Goal: Task Accomplishment & Management: Complete application form

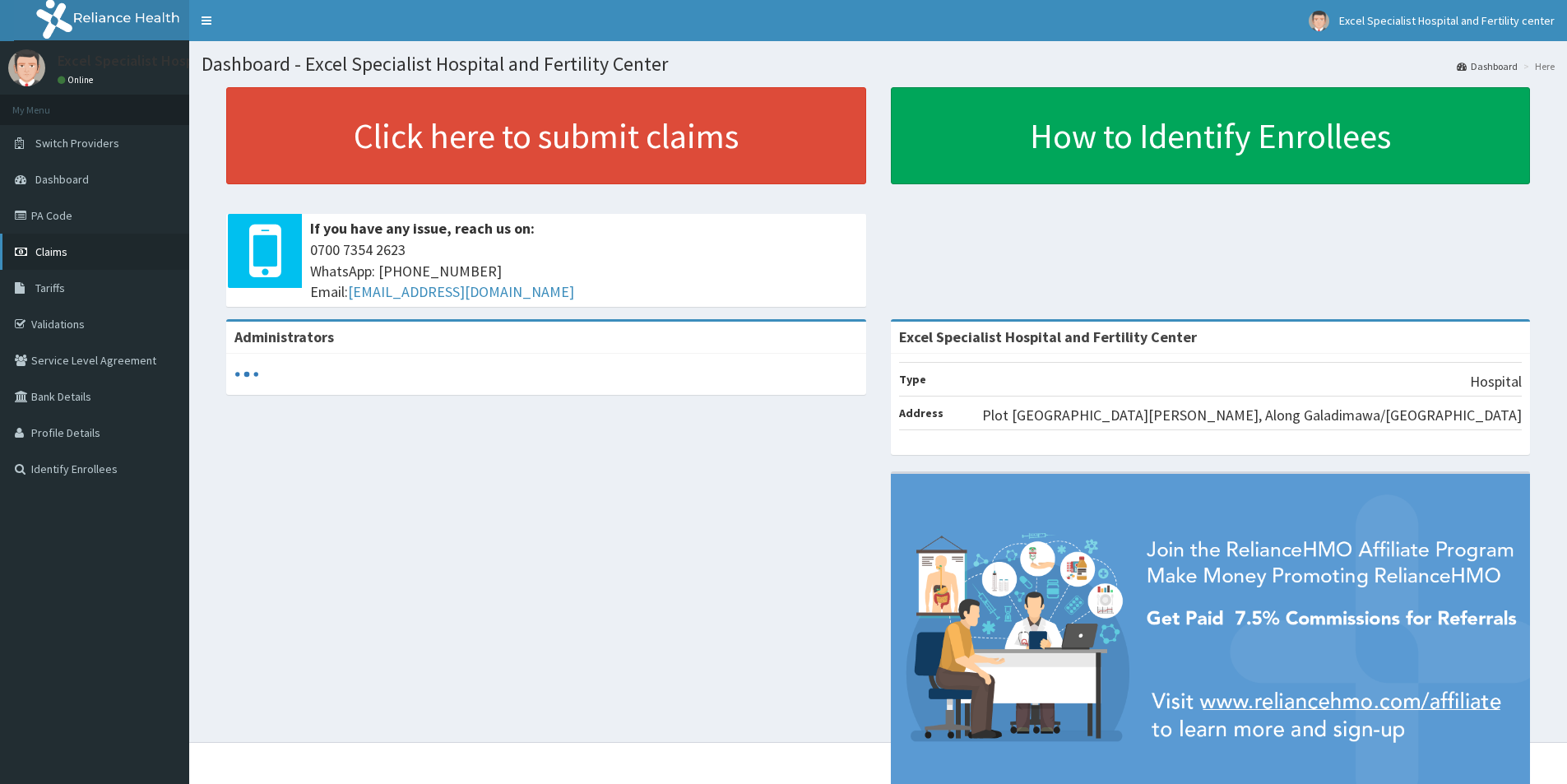
click at [46, 249] on span "Claims" at bounding box center [51, 251] width 32 height 15
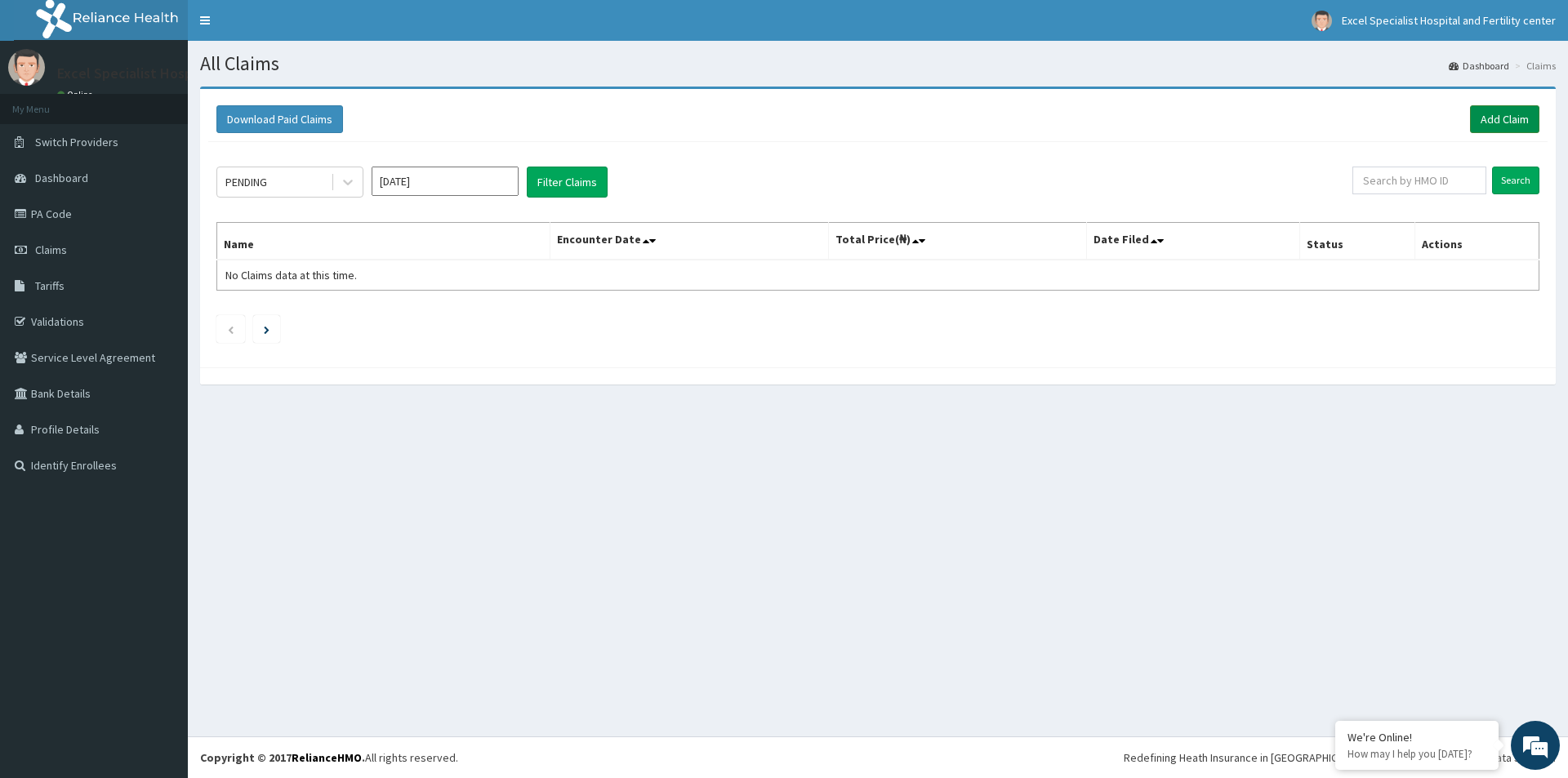
click at [1497, 114] on link "Add Claim" at bounding box center [1504, 119] width 70 height 28
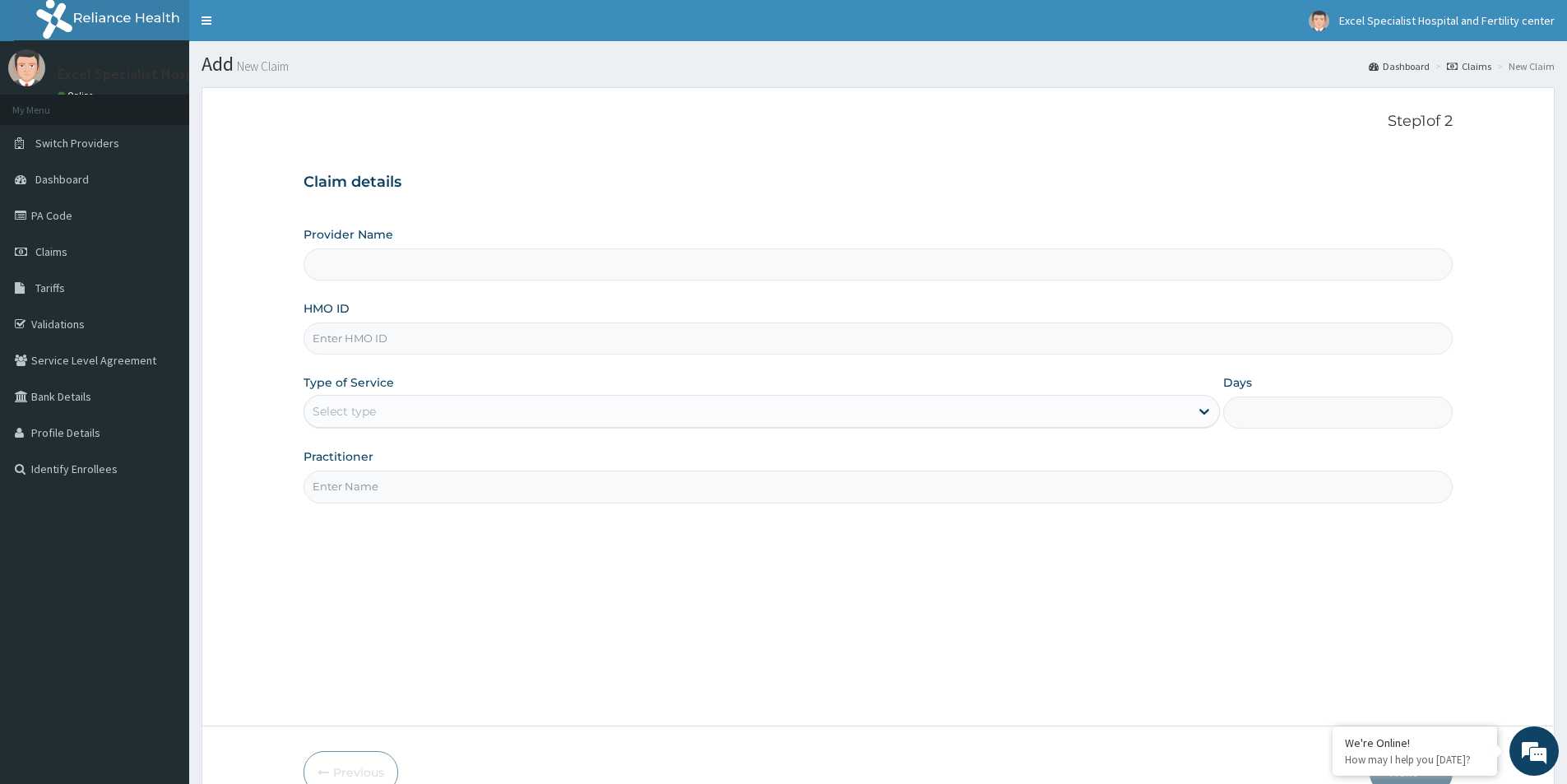
click at [429, 336] on input "HMO ID" at bounding box center [878, 338] width 1149 height 32
type input "Excel Specialist Hospital and Fertility Center"
type input "NBC/10951/B"
click at [905, 425] on div "Select type" at bounding box center [747, 411] width 885 height 27
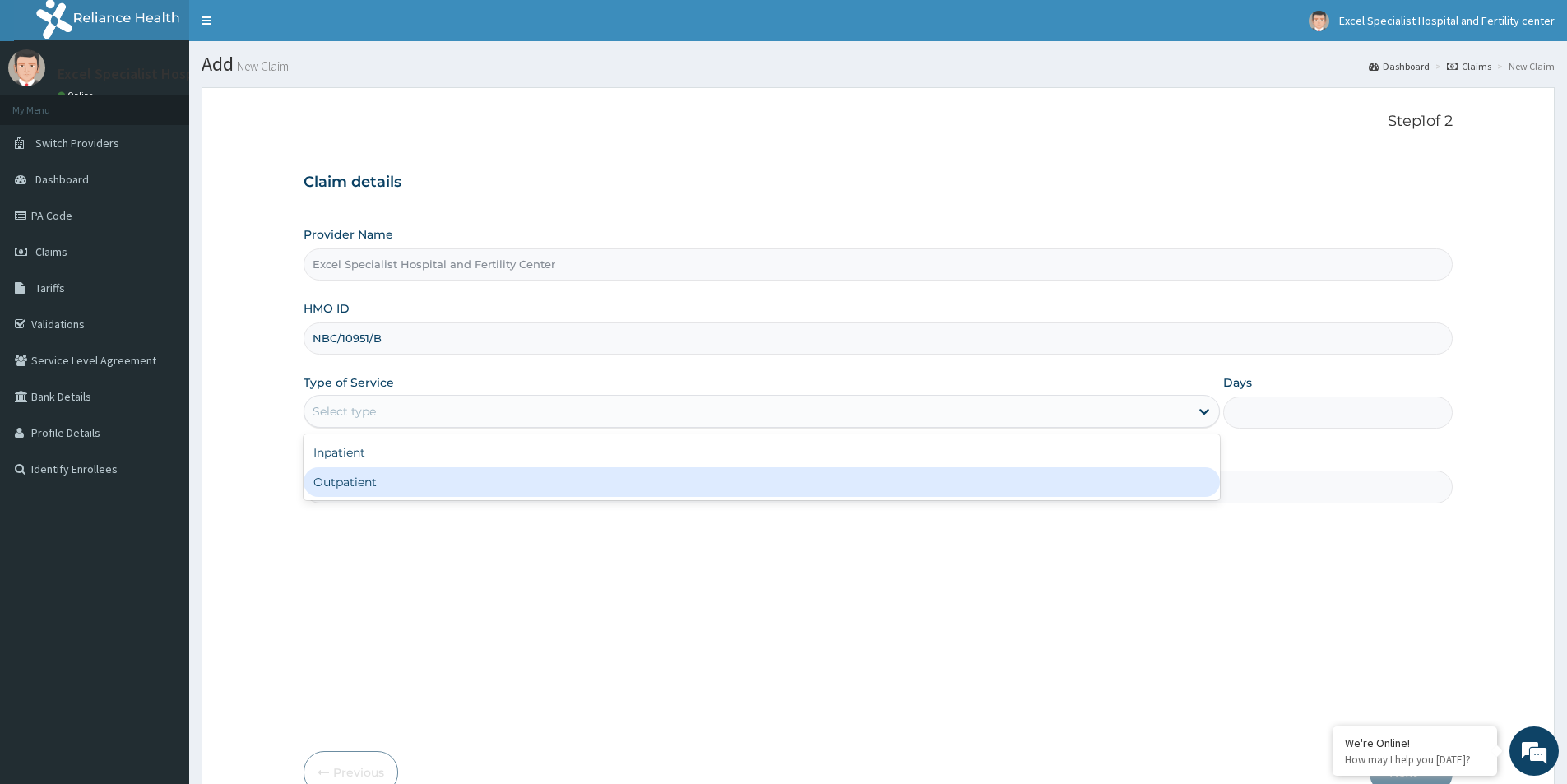
click at [465, 475] on div "Outpatient" at bounding box center [761, 482] width 916 height 30
type input "1"
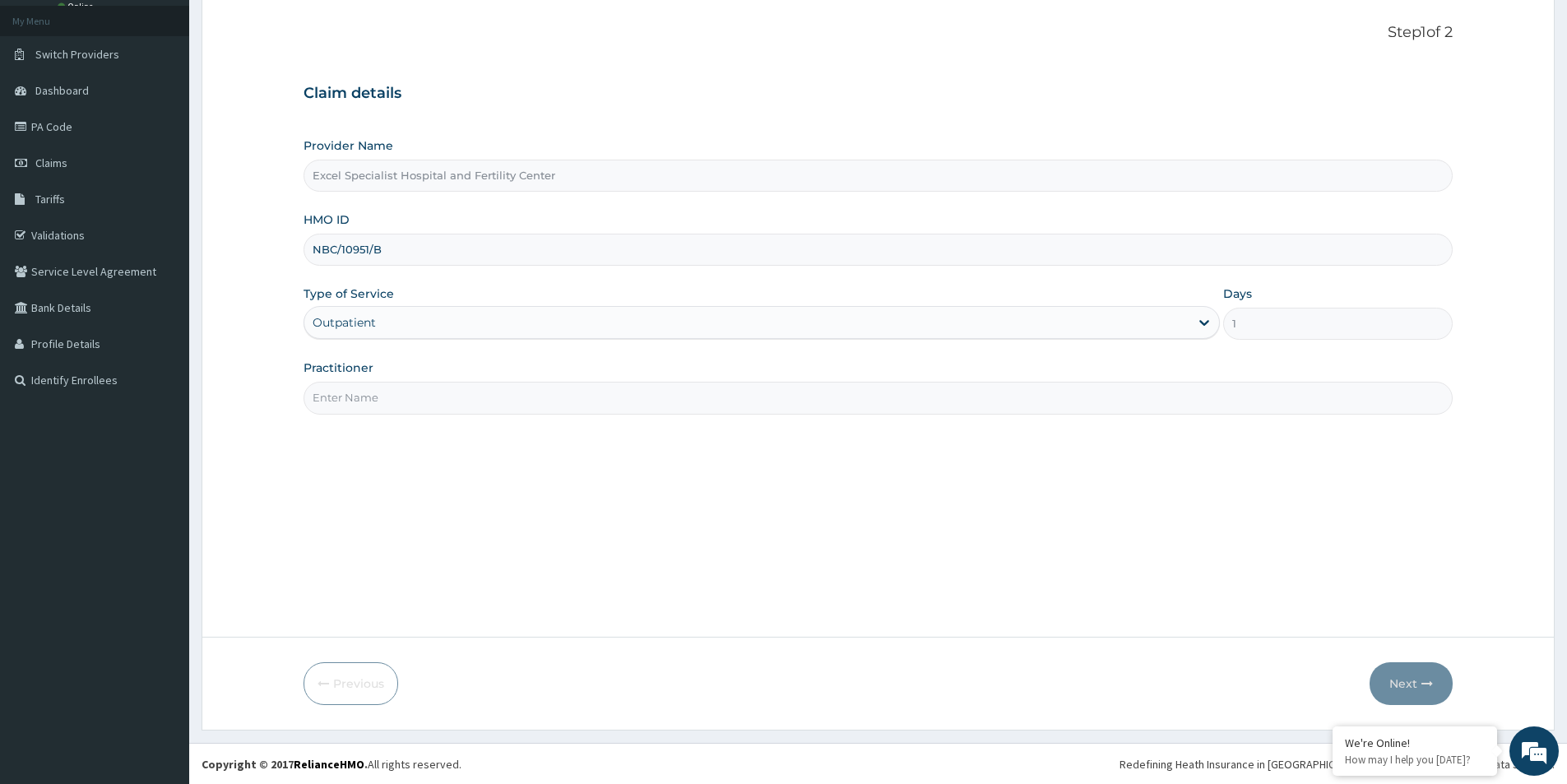
scroll to position [90, 0]
click at [357, 401] on input "Practitioner" at bounding box center [878, 396] width 1149 height 32
type input "DR AJAYI"
click at [1414, 687] on button "Next" at bounding box center [1411, 682] width 83 height 43
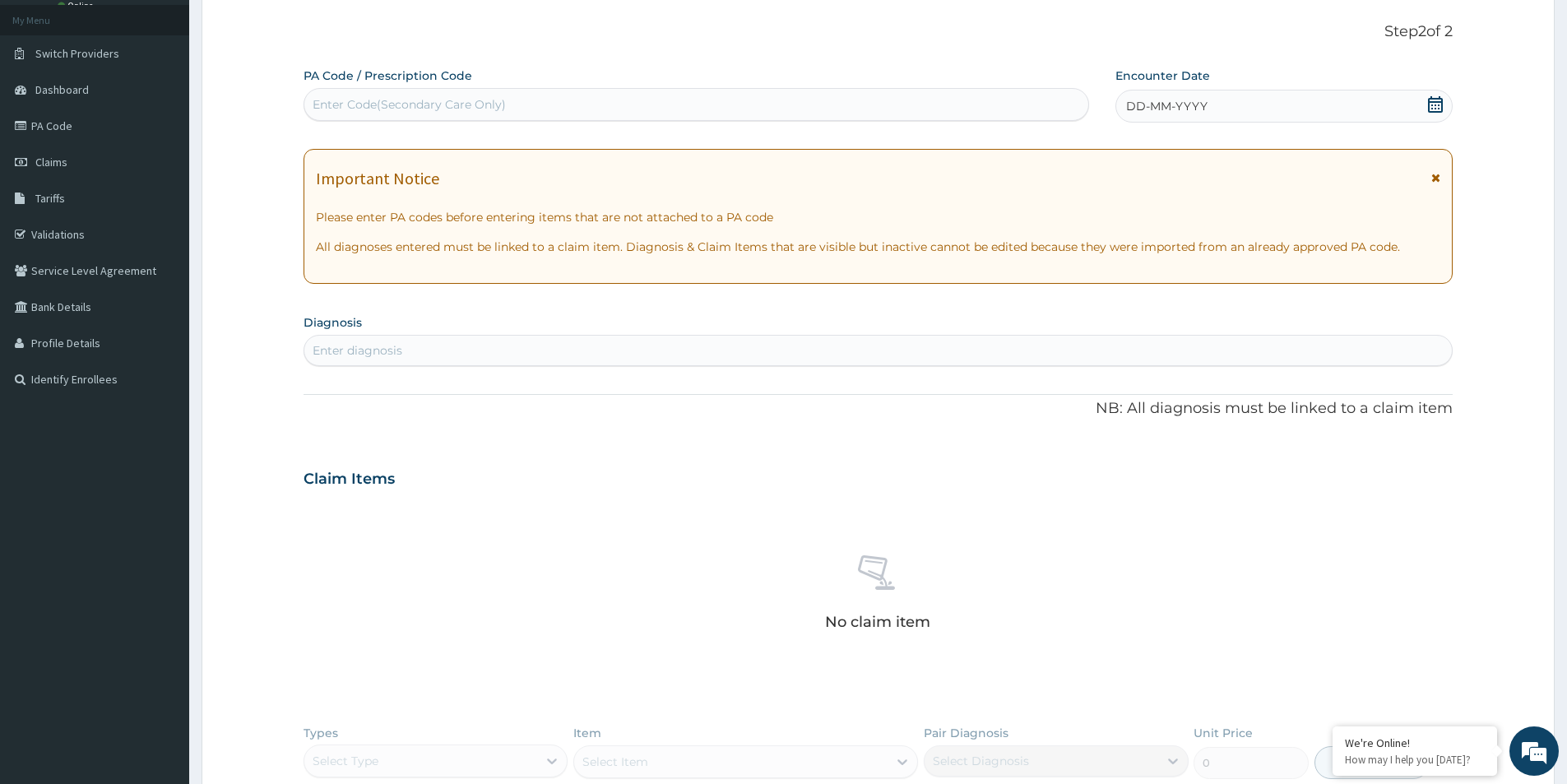
click at [429, 105] on div "Enter Code(Secondary Care Only)" at bounding box center [409, 104] width 194 height 16
paste input "PA/86069C"
type input "PA/86069C"
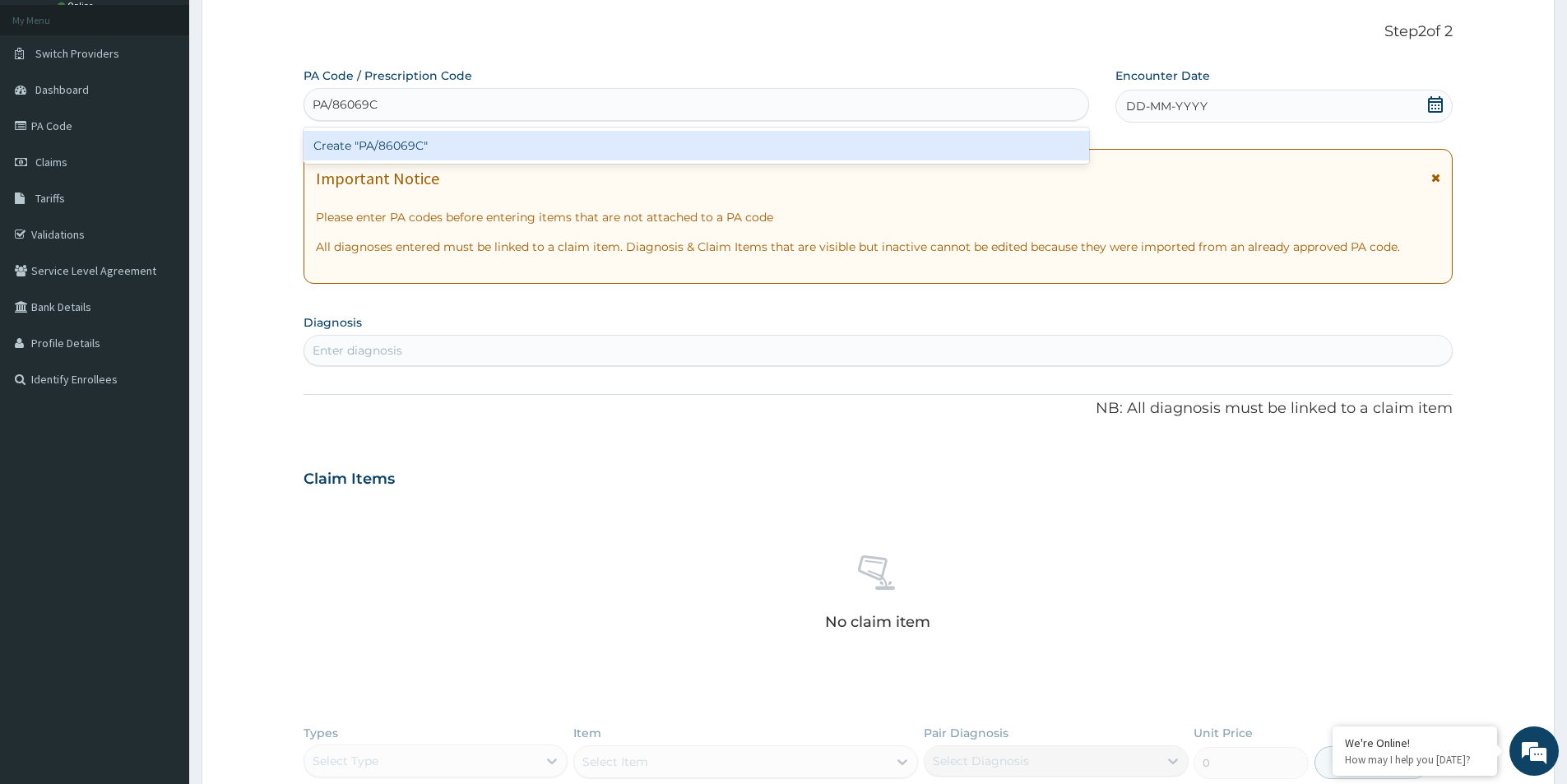
click at [432, 144] on div "Create "PA/86069C"" at bounding box center [695, 146] width 785 height 30
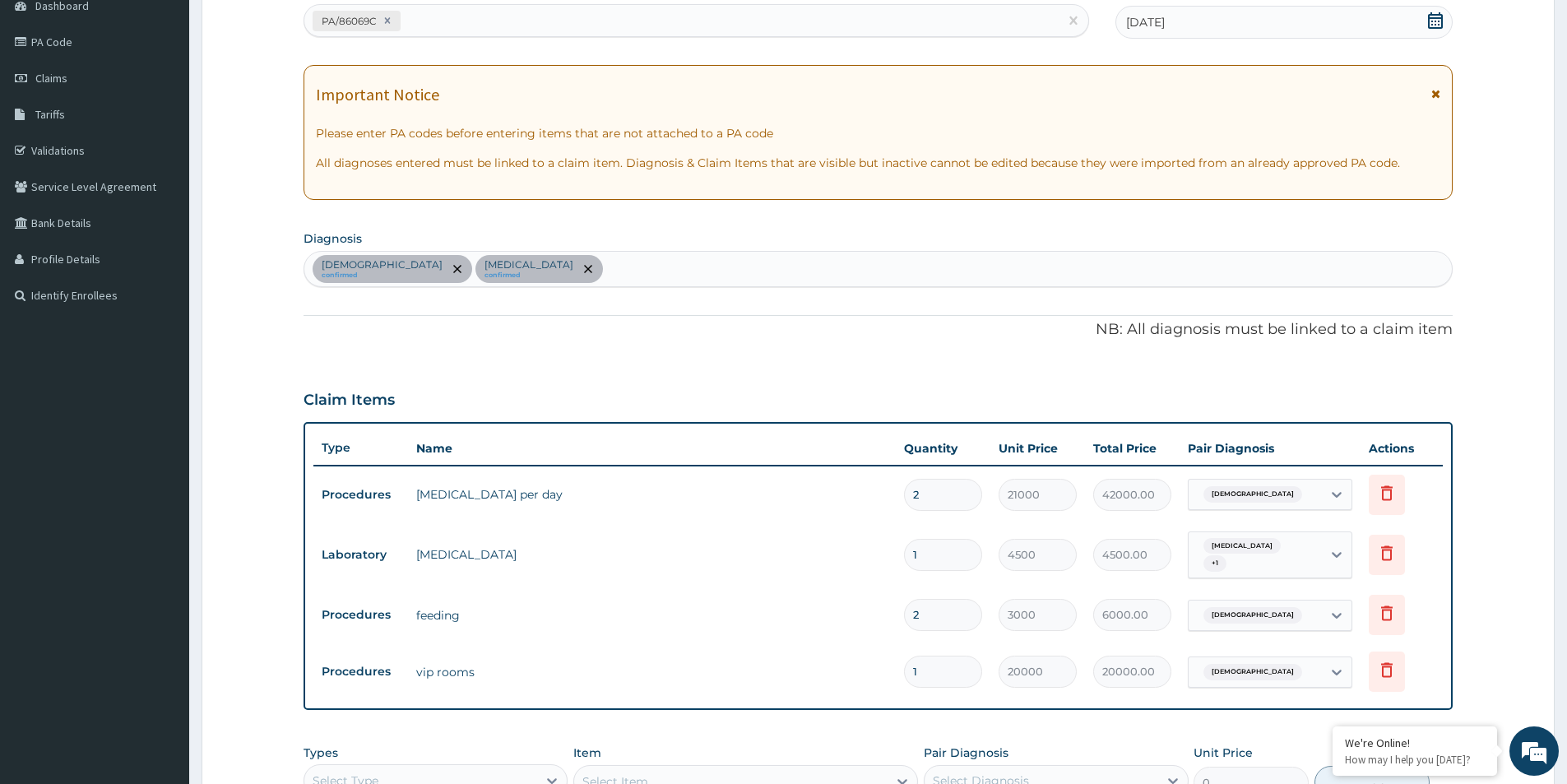
scroll to position [172, 0]
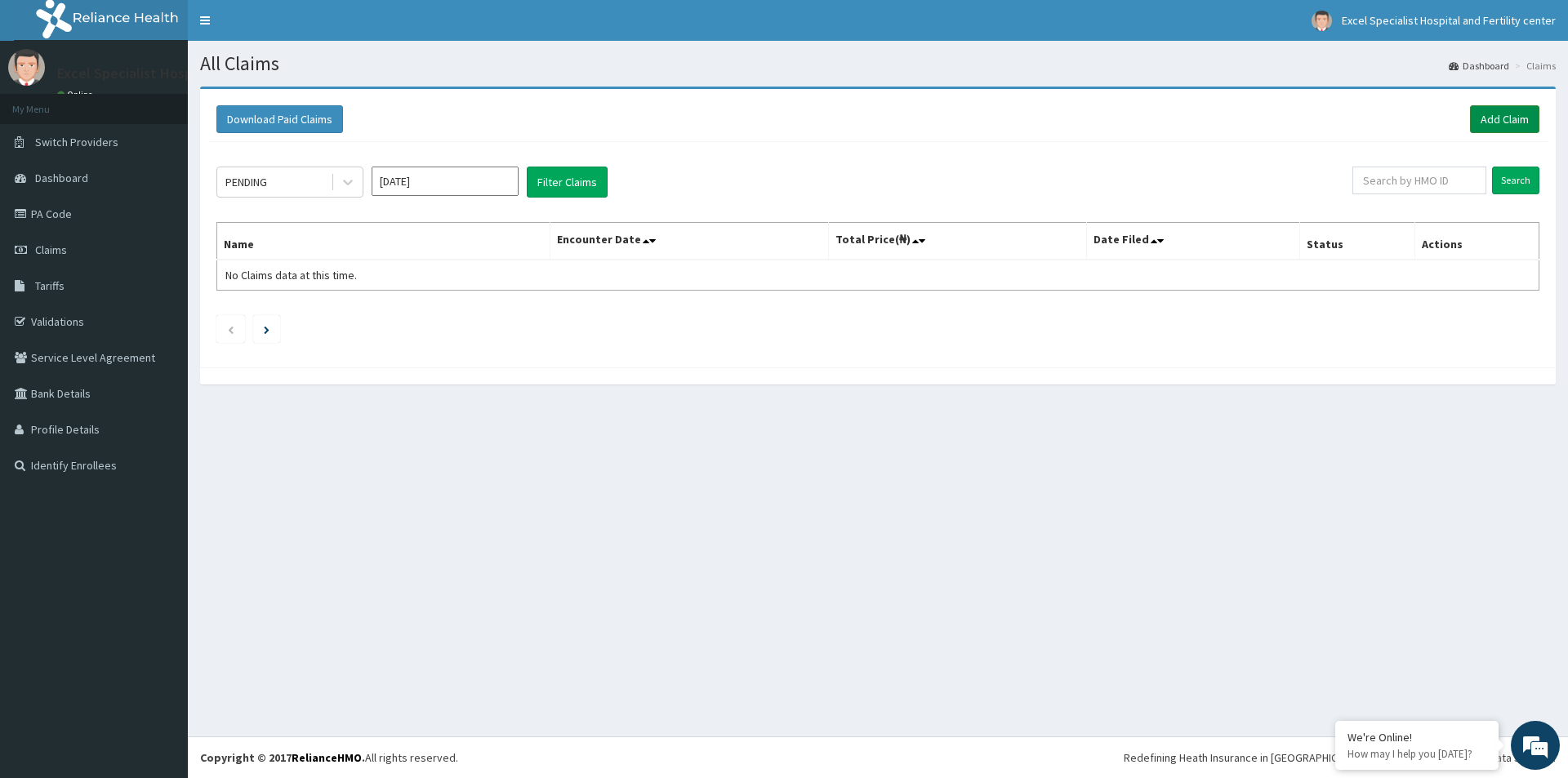
click at [1510, 117] on link "Add Claim" at bounding box center [1504, 119] width 70 height 28
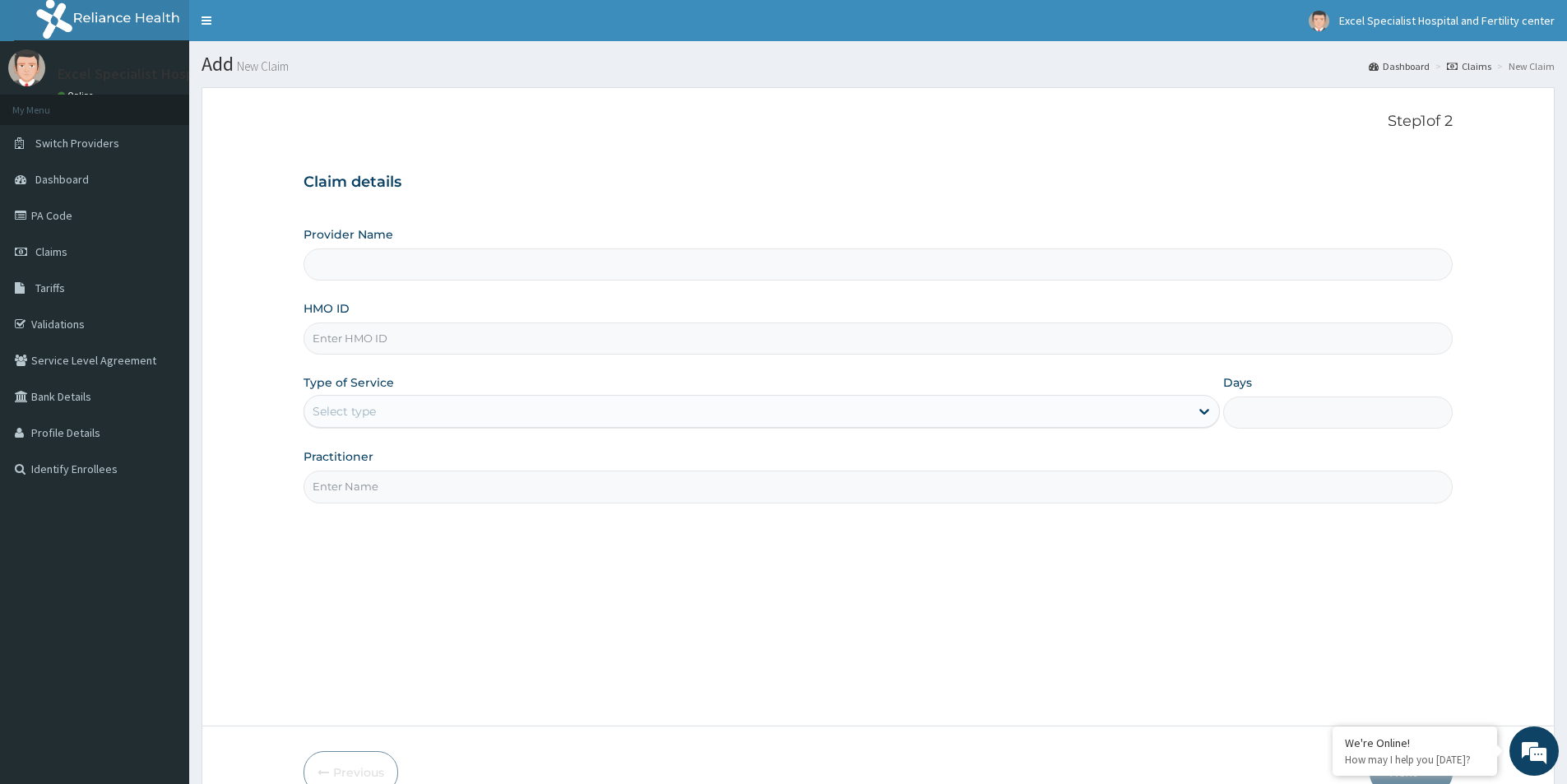
click at [391, 338] on input "HMO ID" at bounding box center [878, 338] width 1149 height 32
type input "Excel Specialist Hospital and Fertility Center"
type input "NBC/10951/B"
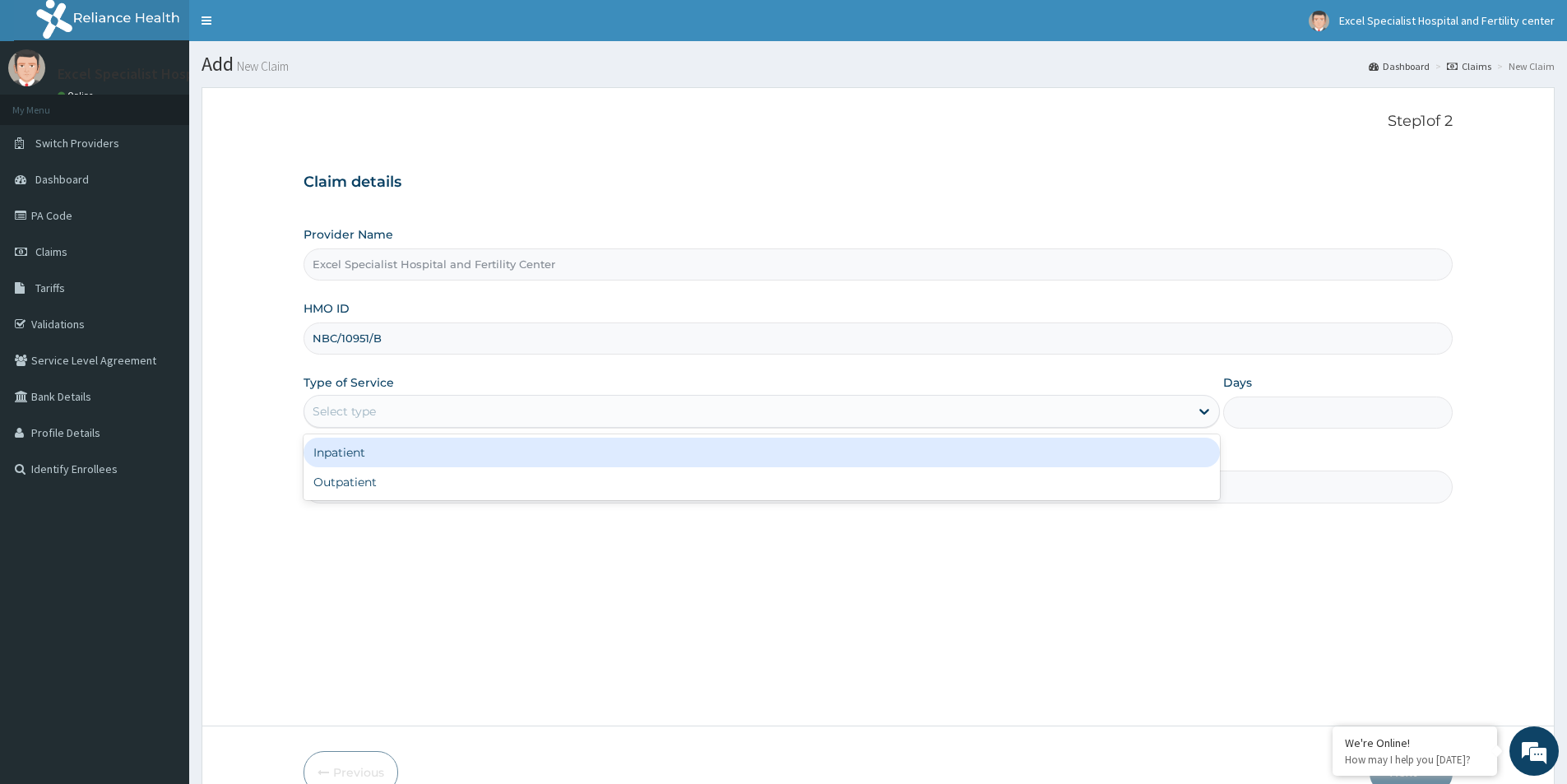
click at [485, 419] on div "Select type" at bounding box center [747, 411] width 885 height 27
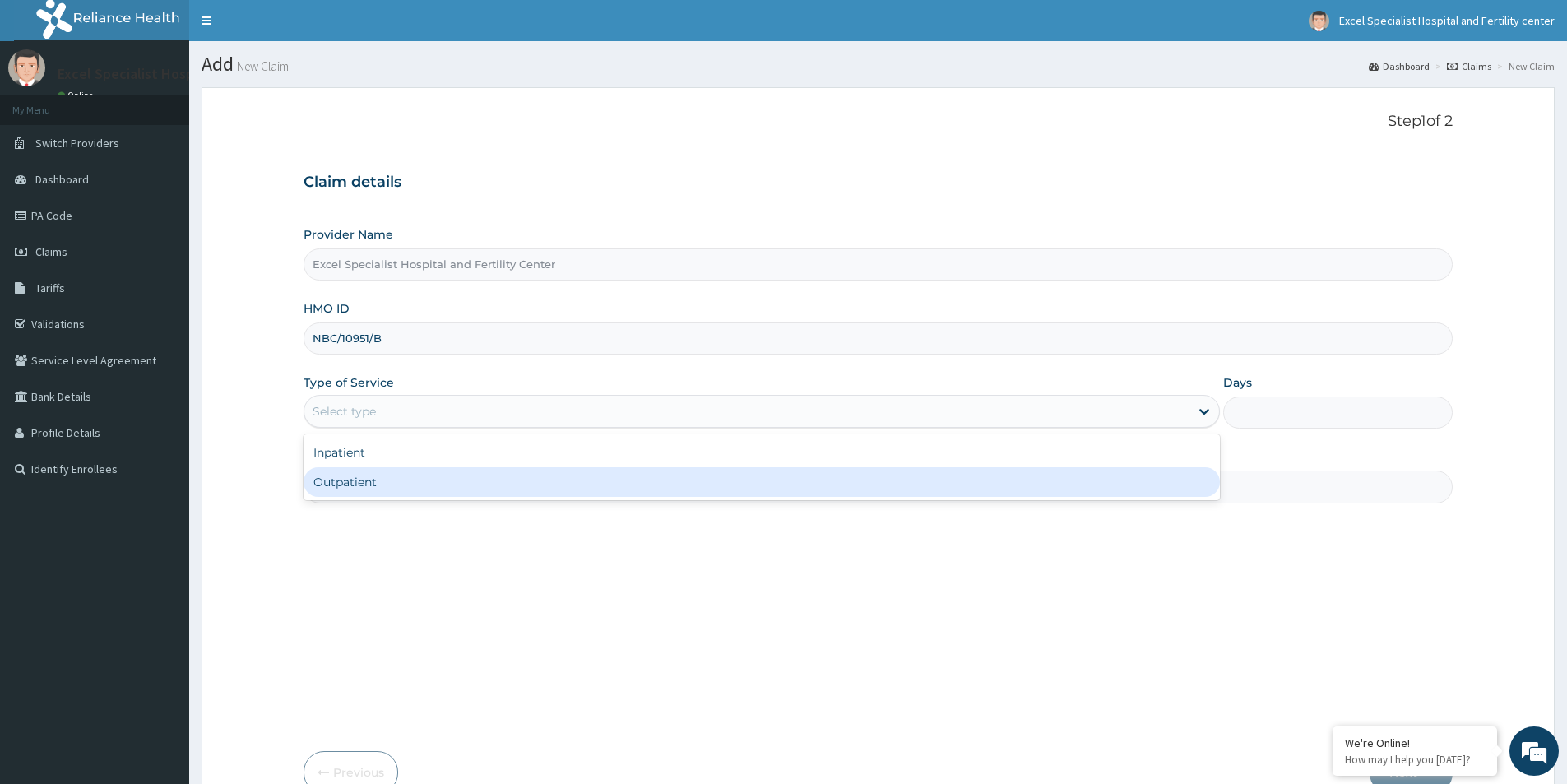
click at [399, 491] on div "Outpatient" at bounding box center [761, 482] width 916 height 30
type input "1"
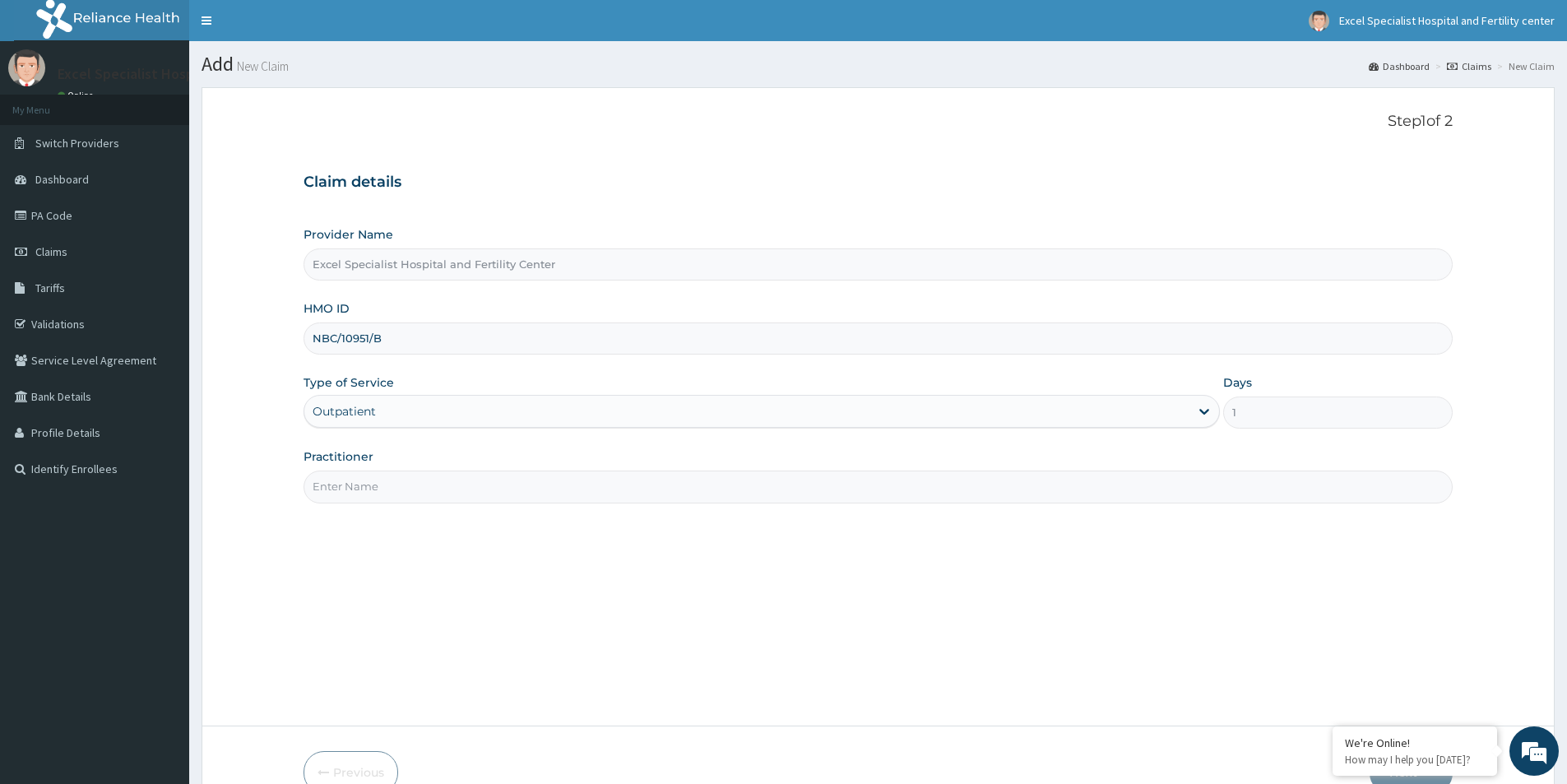
click at [515, 490] on input "Practitioner" at bounding box center [878, 486] width 1149 height 32
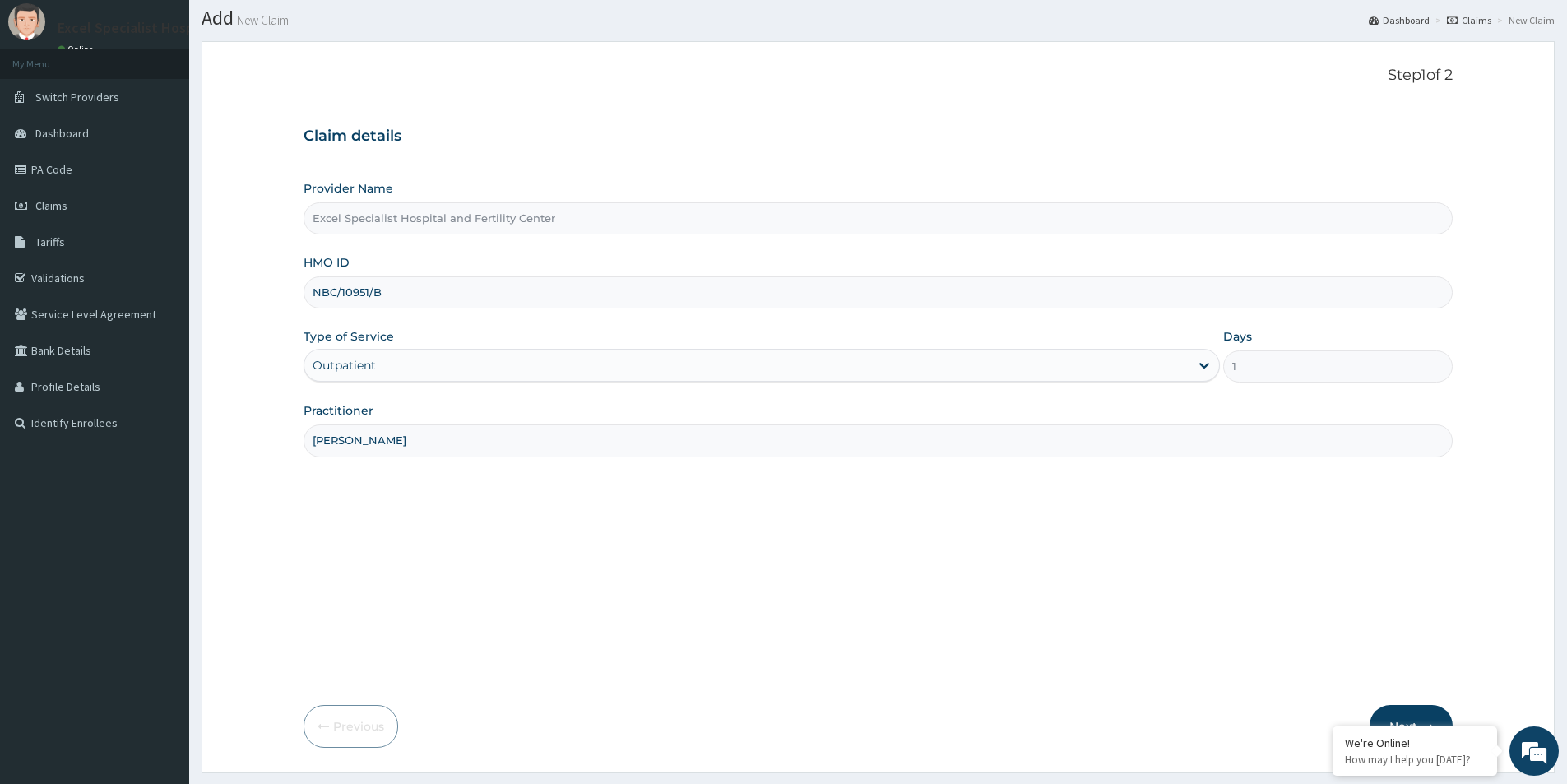
scroll to position [90, 0]
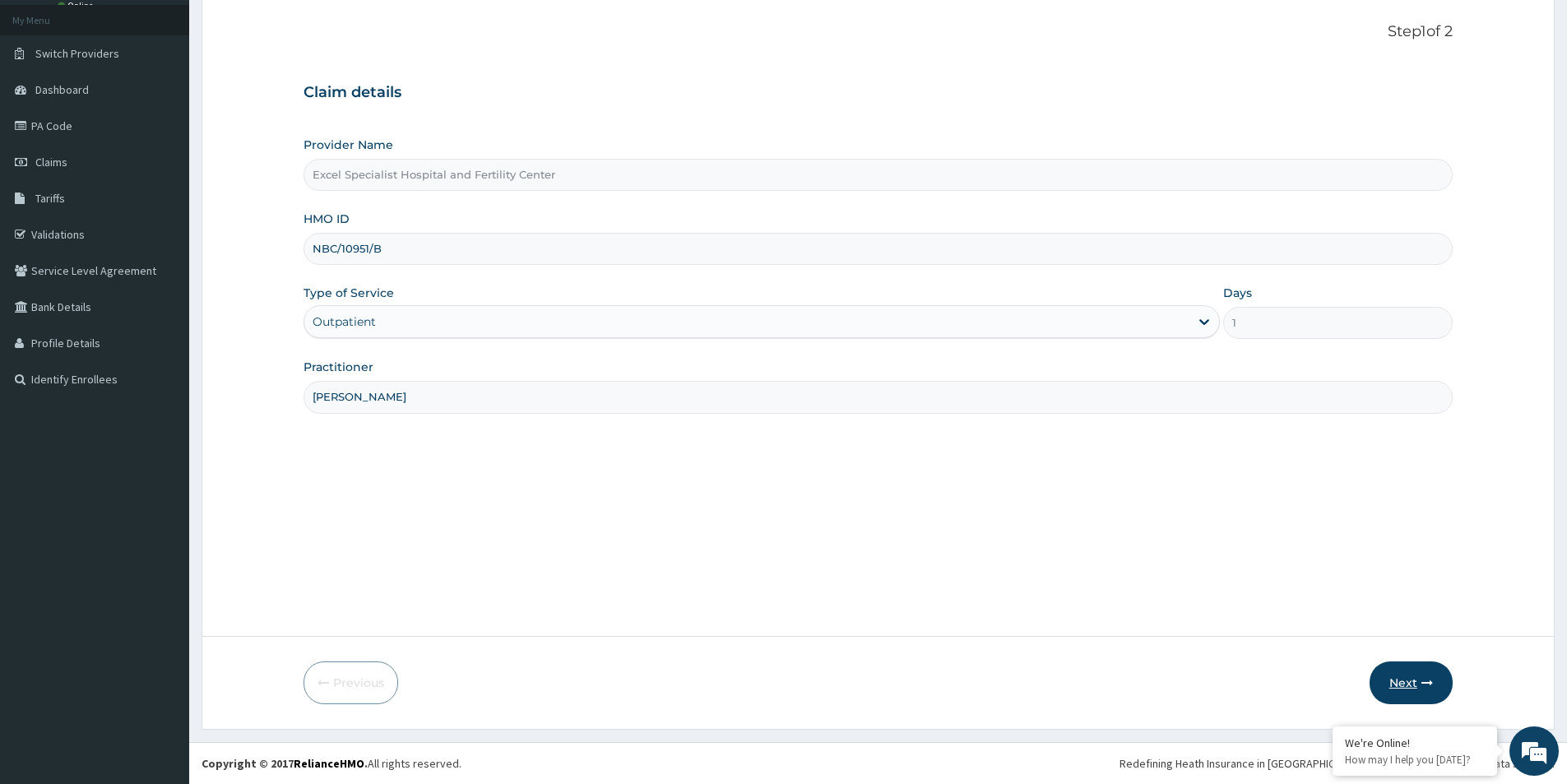
type input "DR AJAYI"
click at [1415, 685] on button "Next" at bounding box center [1411, 682] width 83 height 43
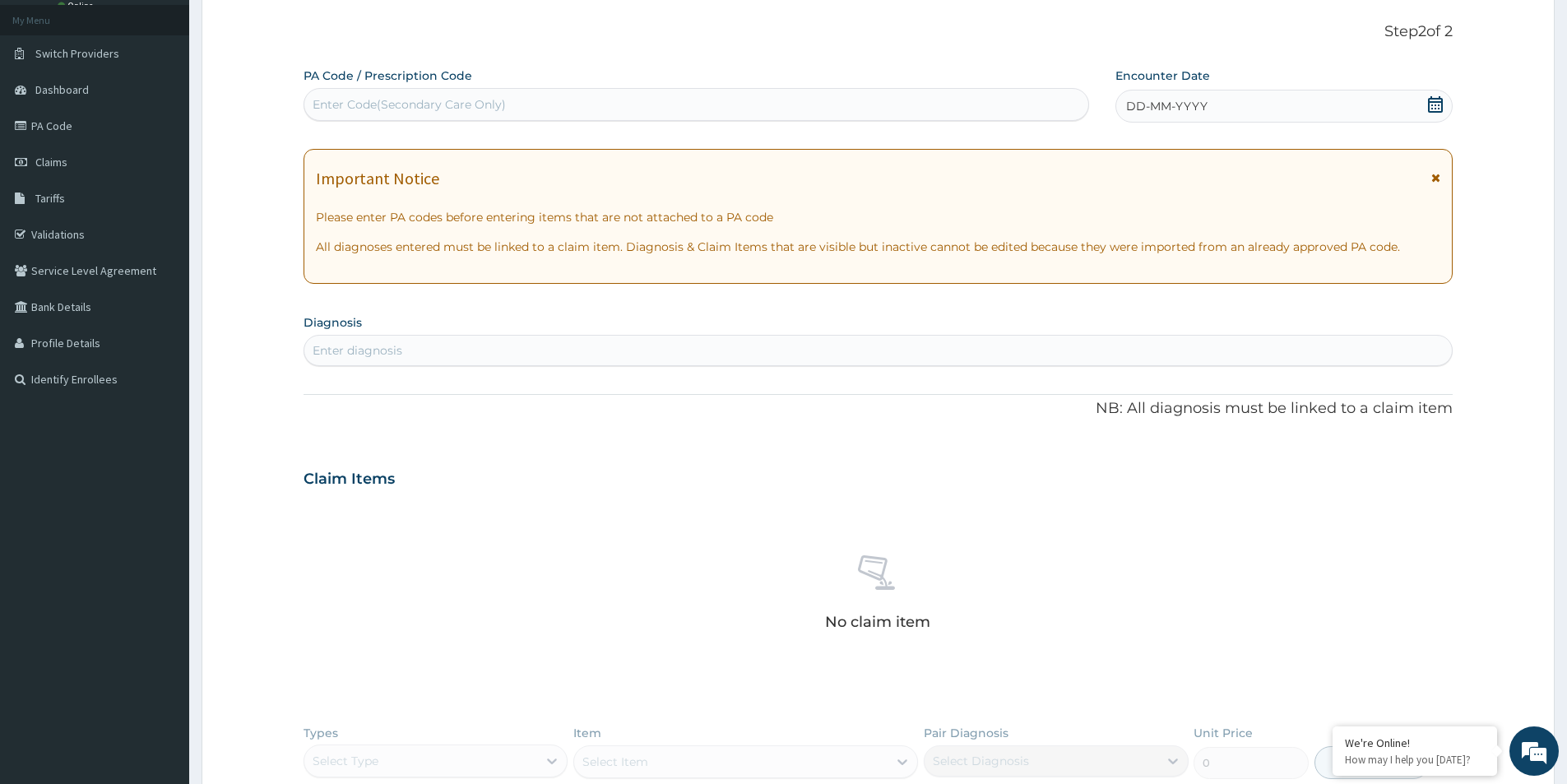
click at [402, 104] on div "Enter Code(Secondary Care Only)" at bounding box center [409, 104] width 194 height 16
paste input "PA/86069C"
type input "PA/86069C"
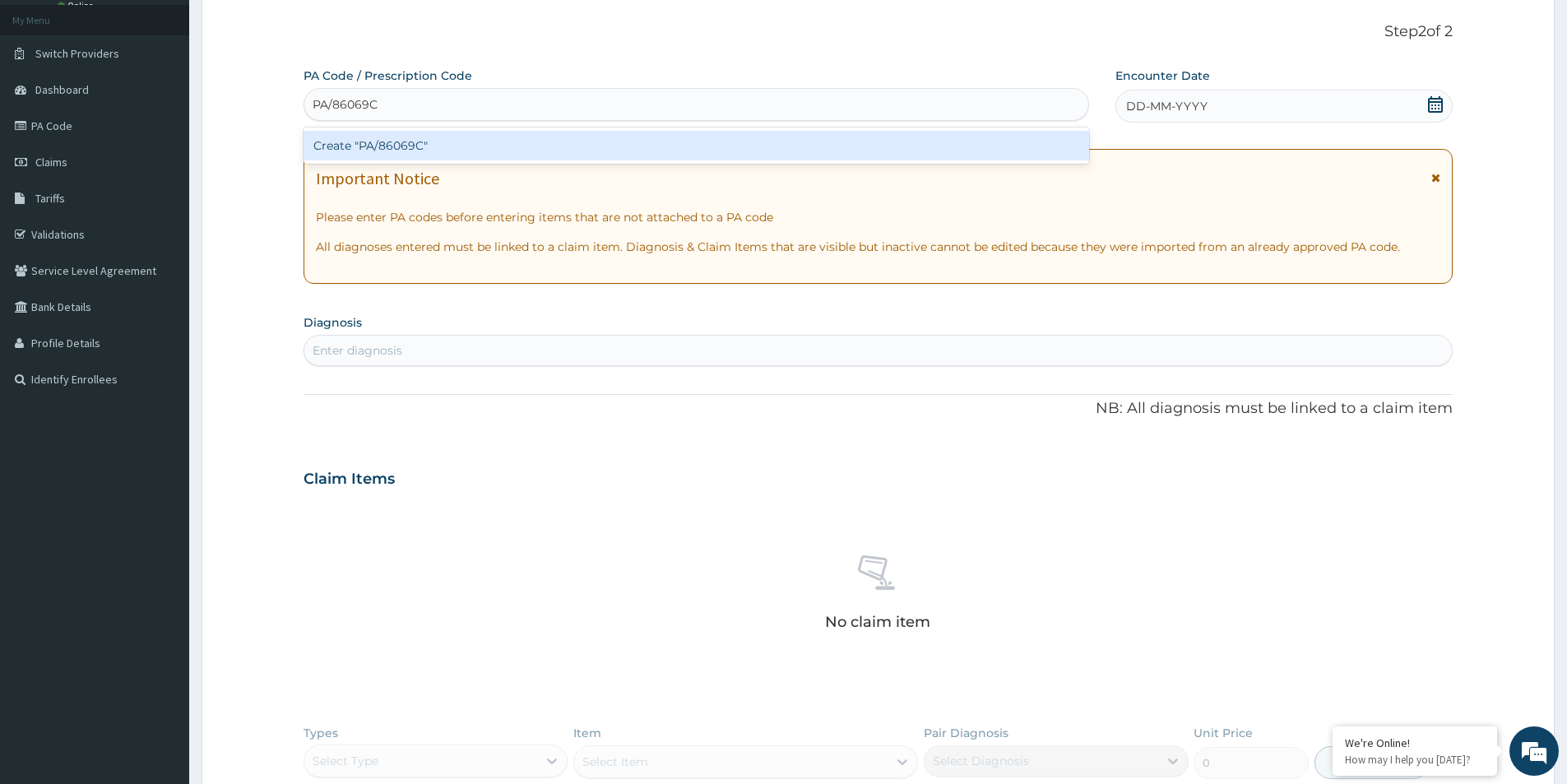
click at [371, 151] on div "Create "PA/86069C"" at bounding box center [695, 146] width 785 height 30
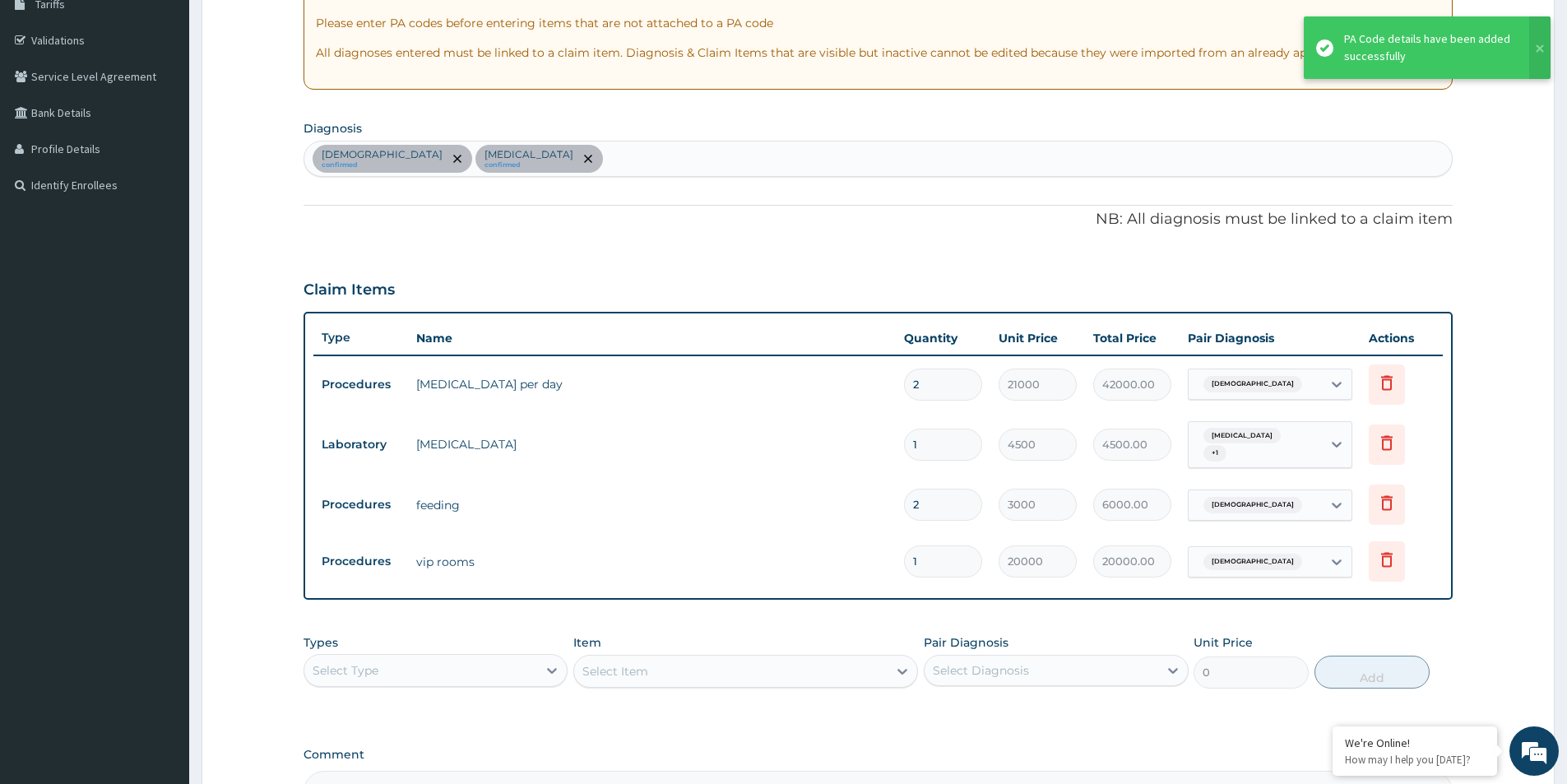
scroll to position [336, 0]
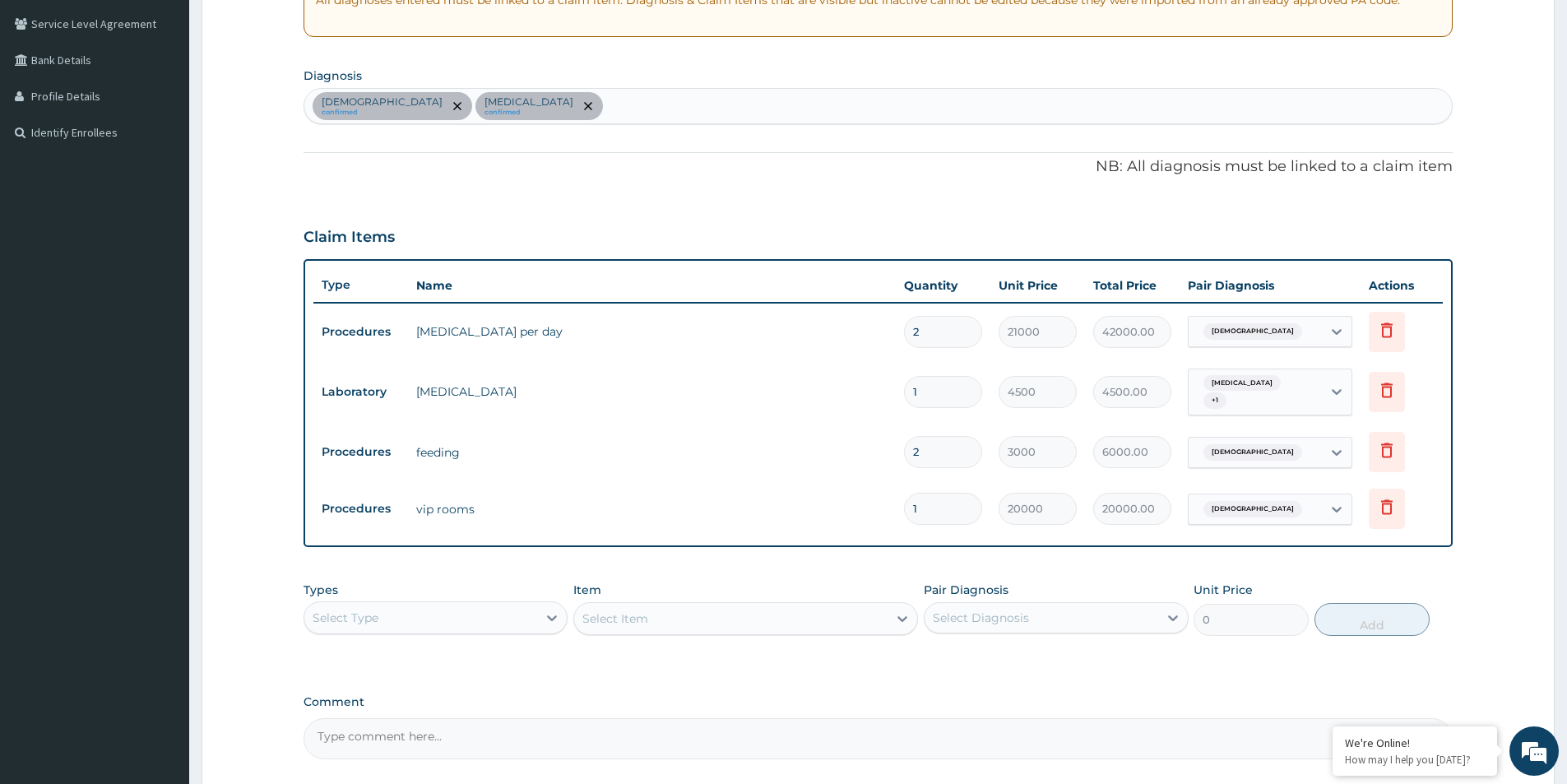
click at [515, 496] on td "vip rooms" at bounding box center [652, 508] width 488 height 33
click at [521, 514] on td "vip rooms" at bounding box center [652, 508] width 488 height 33
click at [1392, 499] on icon at bounding box center [1386, 506] width 20 height 20
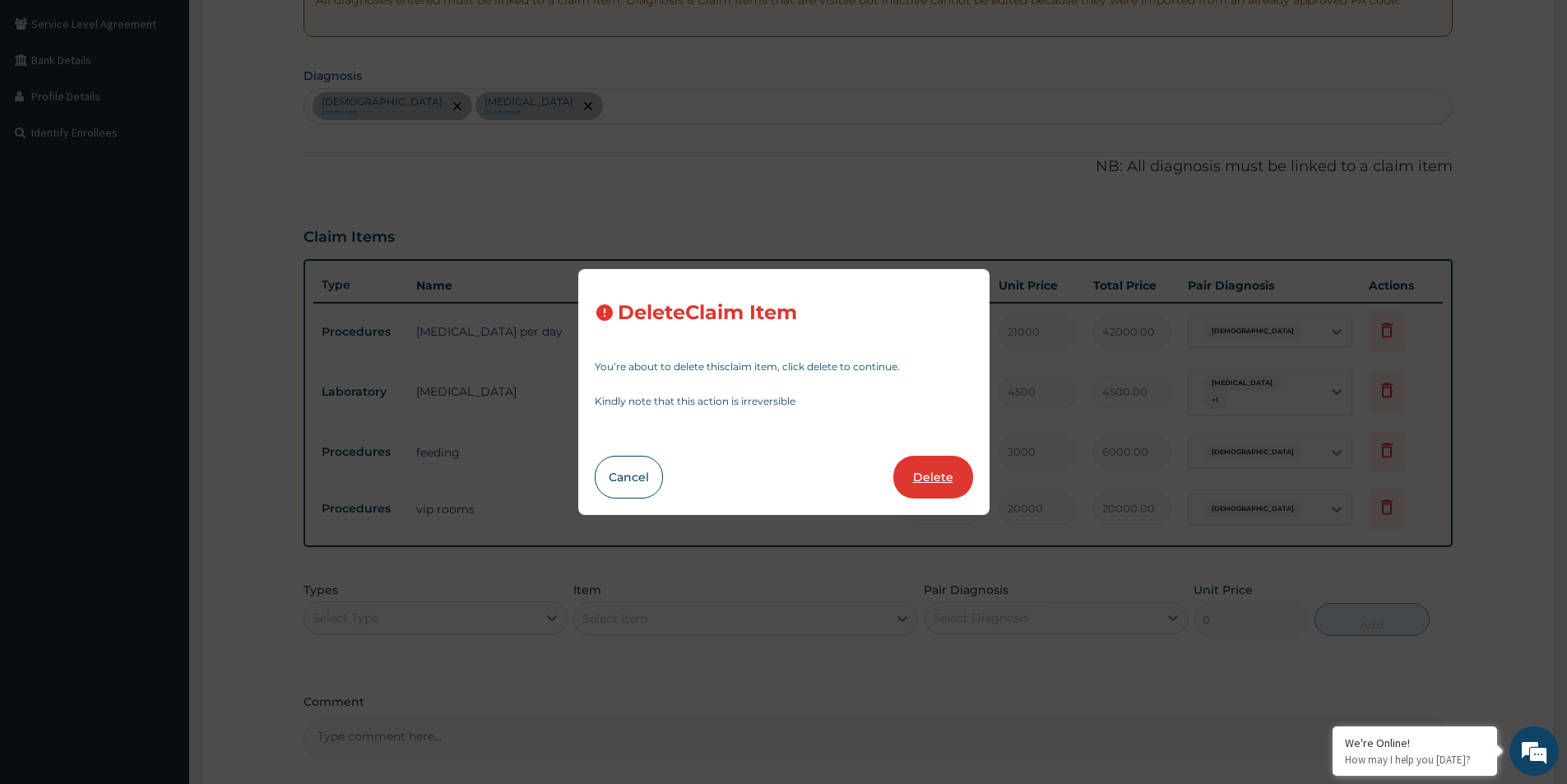
click at [921, 468] on button "Delete" at bounding box center [932, 477] width 80 height 43
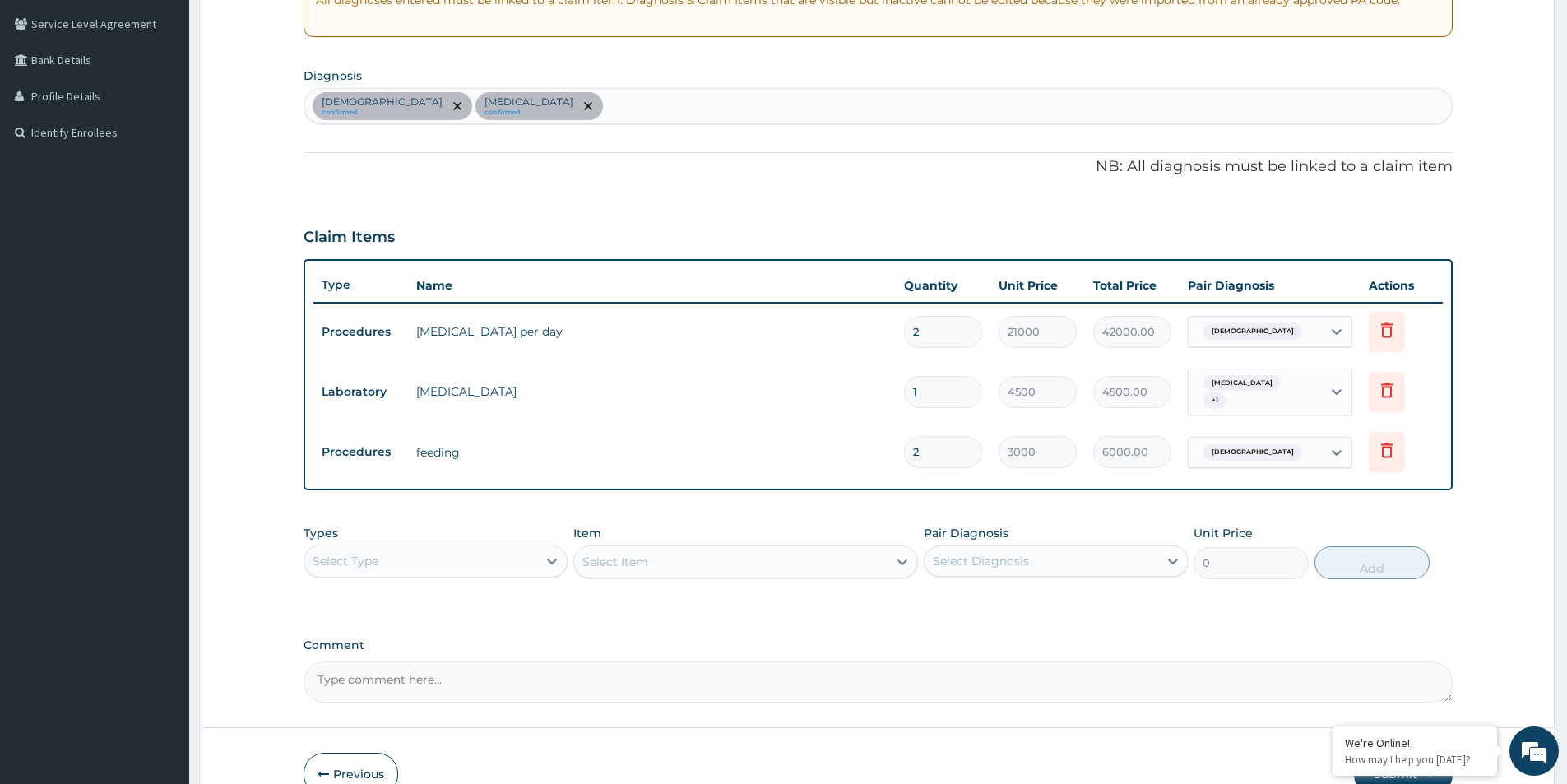
click at [422, 550] on div "Select Type" at bounding box center [420, 561] width 233 height 27
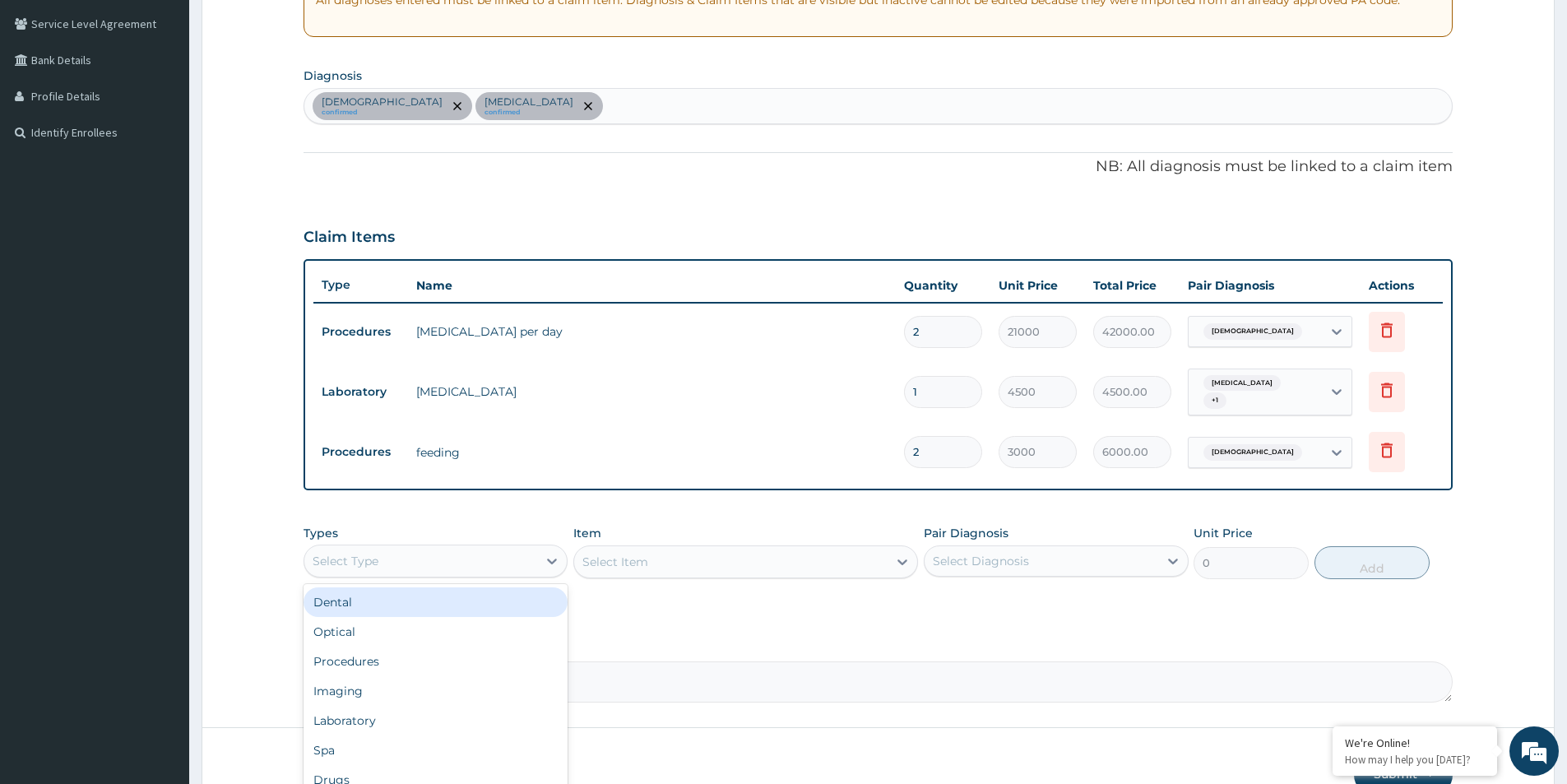
click at [414, 556] on div "Select Type" at bounding box center [420, 561] width 233 height 27
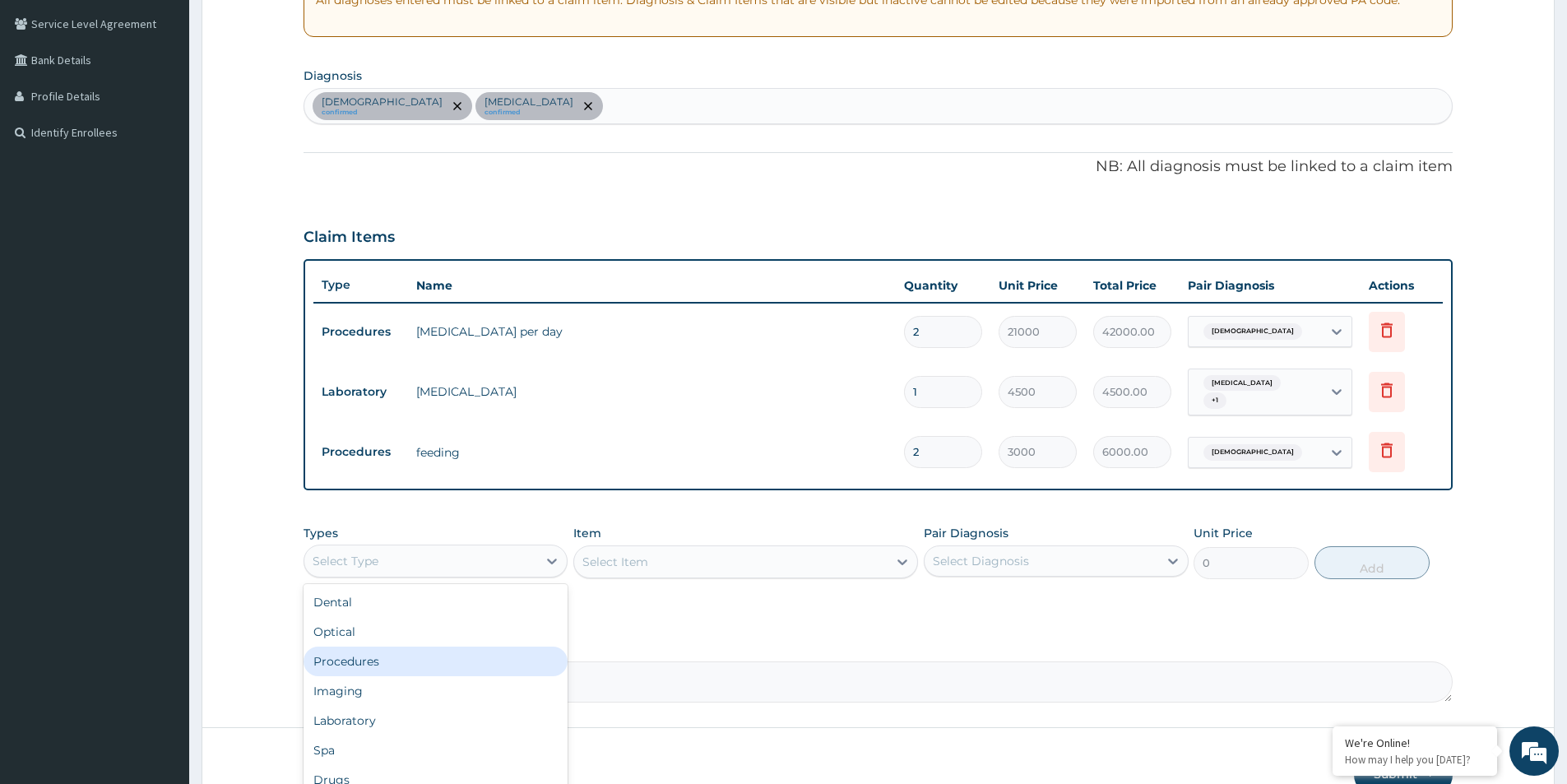
drag, startPoint x: 374, startPoint y: 654, endPoint x: 396, endPoint y: 649, distance: 22.6
click at [377, 652] on div "Procedures" at bounding box center [435, 661] width 264 height 30
click at [642, 548] on div "Select Item" at bounding box center [746, 561] width 345 height 33
click at [736, 565] on div "Select Item" at bounding box center [746, 561] width 345 height 33
click at [833, 555] on div "Select Item" at bounding box center [714, 561] width 279 height 27
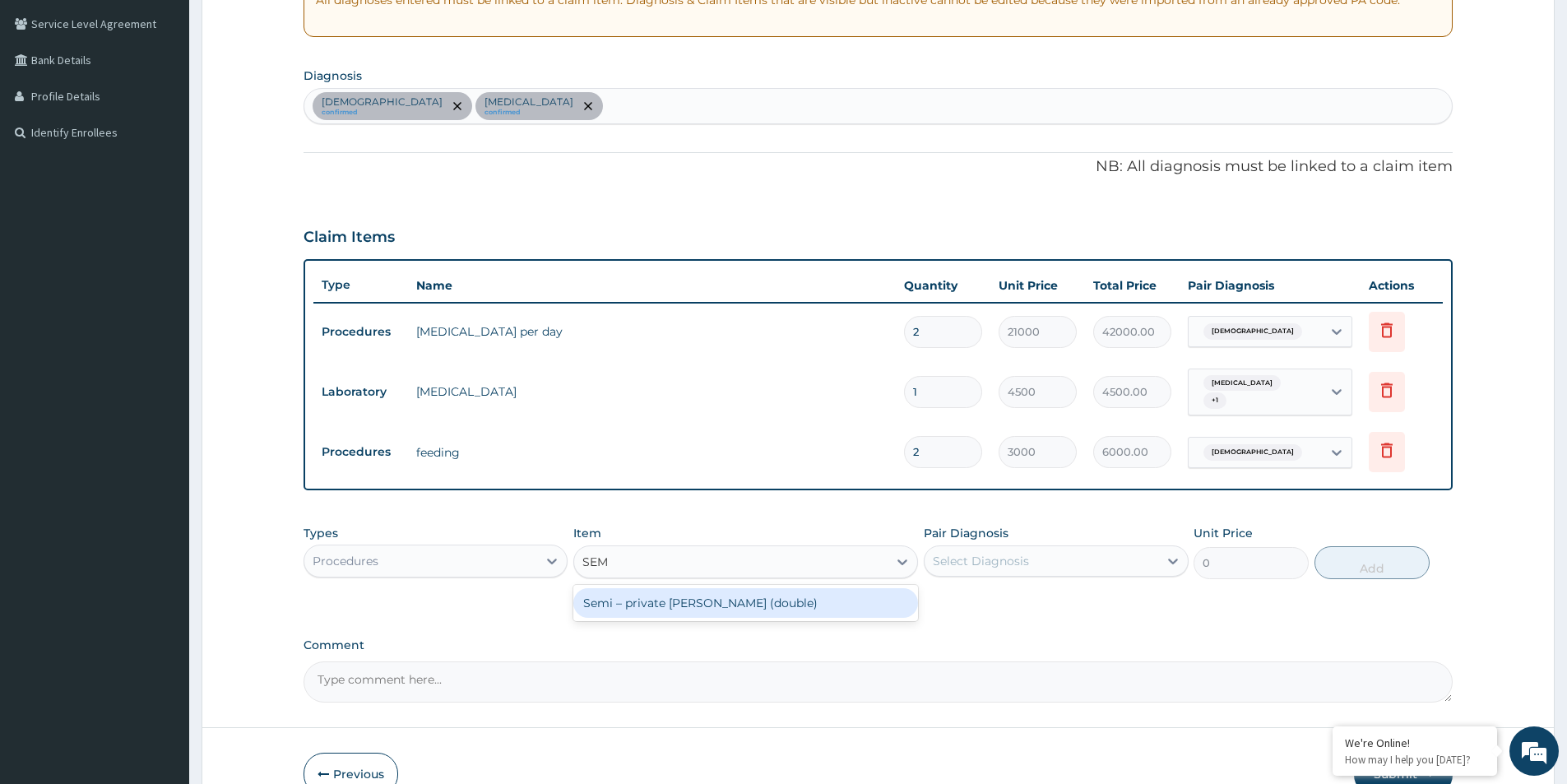
type input "SEMI"
click at [709, 596] on div "Semi – private ward (double)" at bounding box center [746, 603] width 345 height 30
type input "10000"
click at [1170, 558] on icon at bounding box center [1173, 561] width 10 height 6
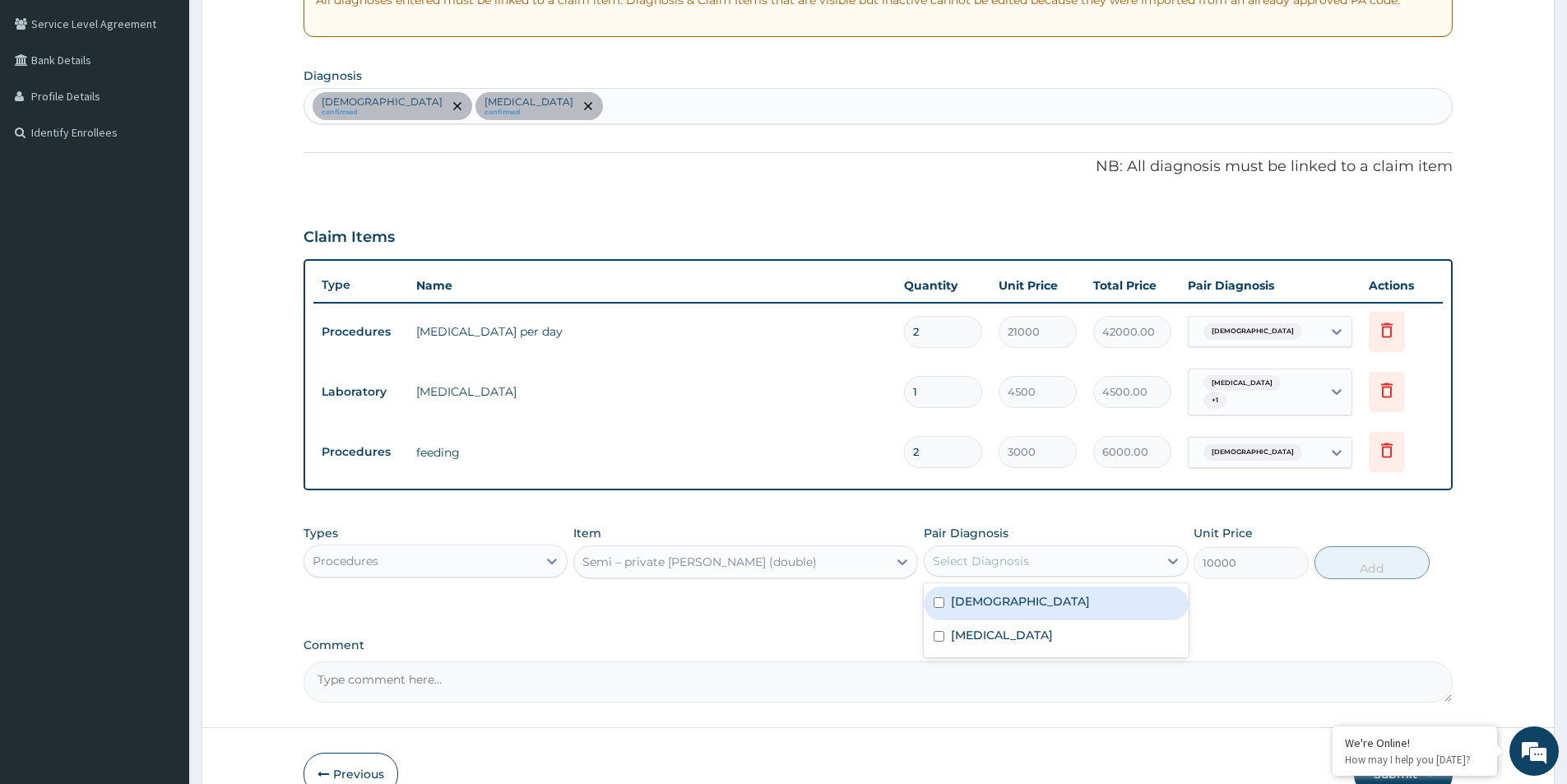
click at [952, 595] on label "Asthma" at bounding box center [1021, 601] width 139 height 16
checkbox input "true"
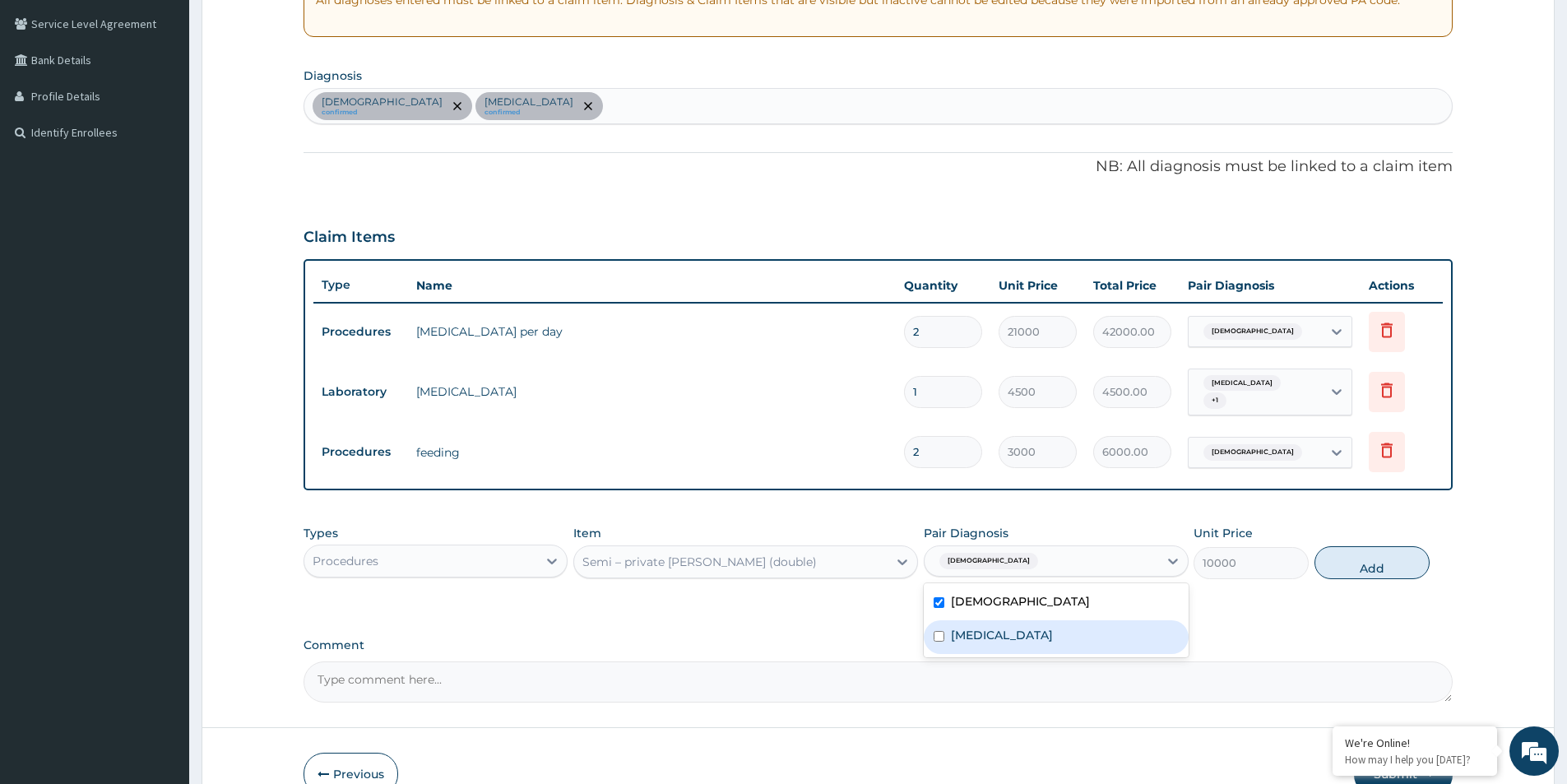
click at [938, 632] on input "checkbox" at bounding box center [938, 636] width 10 height 10
checkbox input "true"
drag, startPoint x: 1355, startPoint y: 561, endPoint x: 1313, endPoint y: 561, distance: 42.0
click at [1355, 561] on button "Add" at bounding box center [1372, 562] width 115 height 33
type input "0"
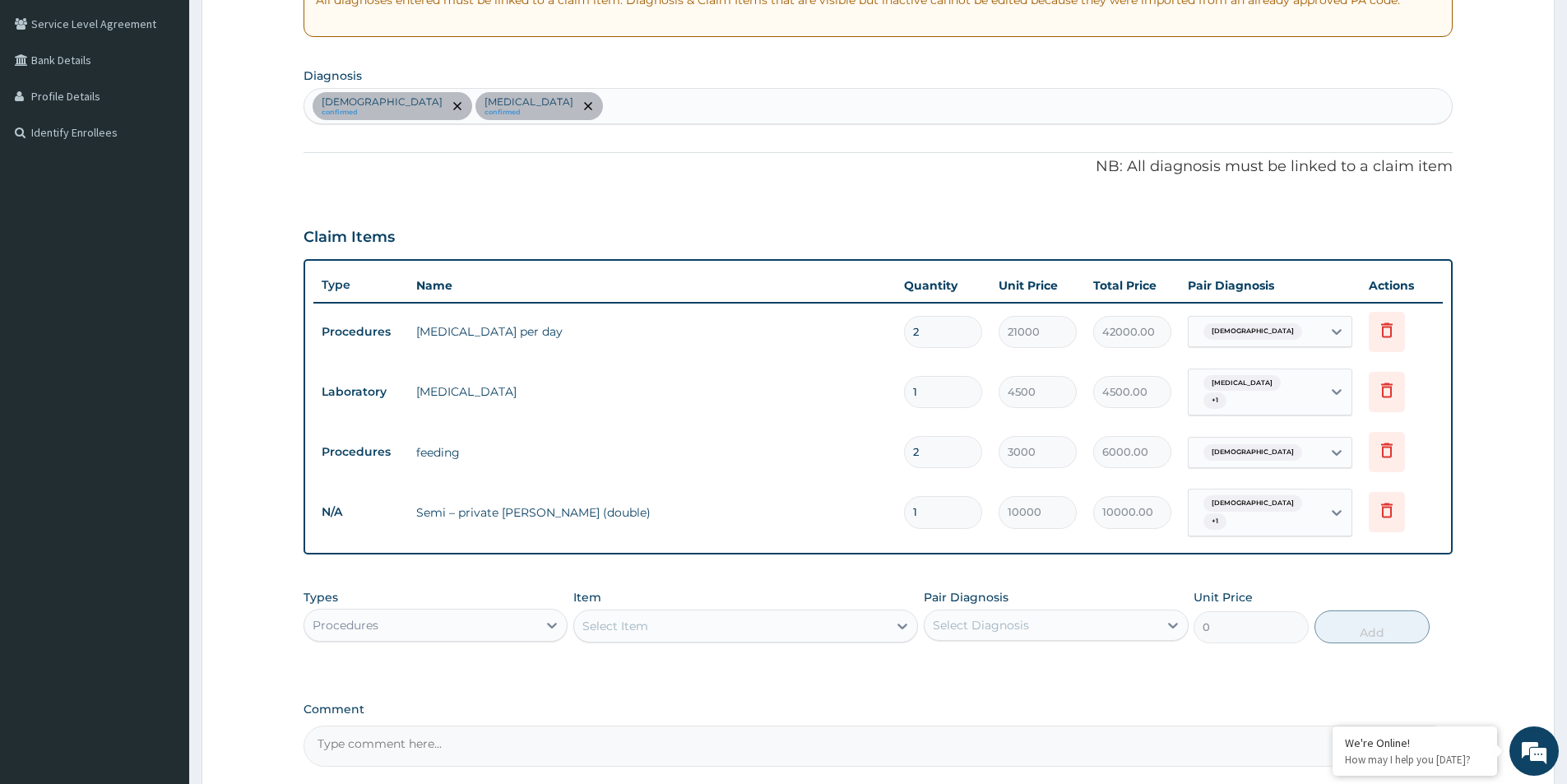
type input "0.00"
type input "2"
type input "20000.00"
type input "2"
click at [548, 617] on icon at bounding box center [551, 625] width 16 height 16
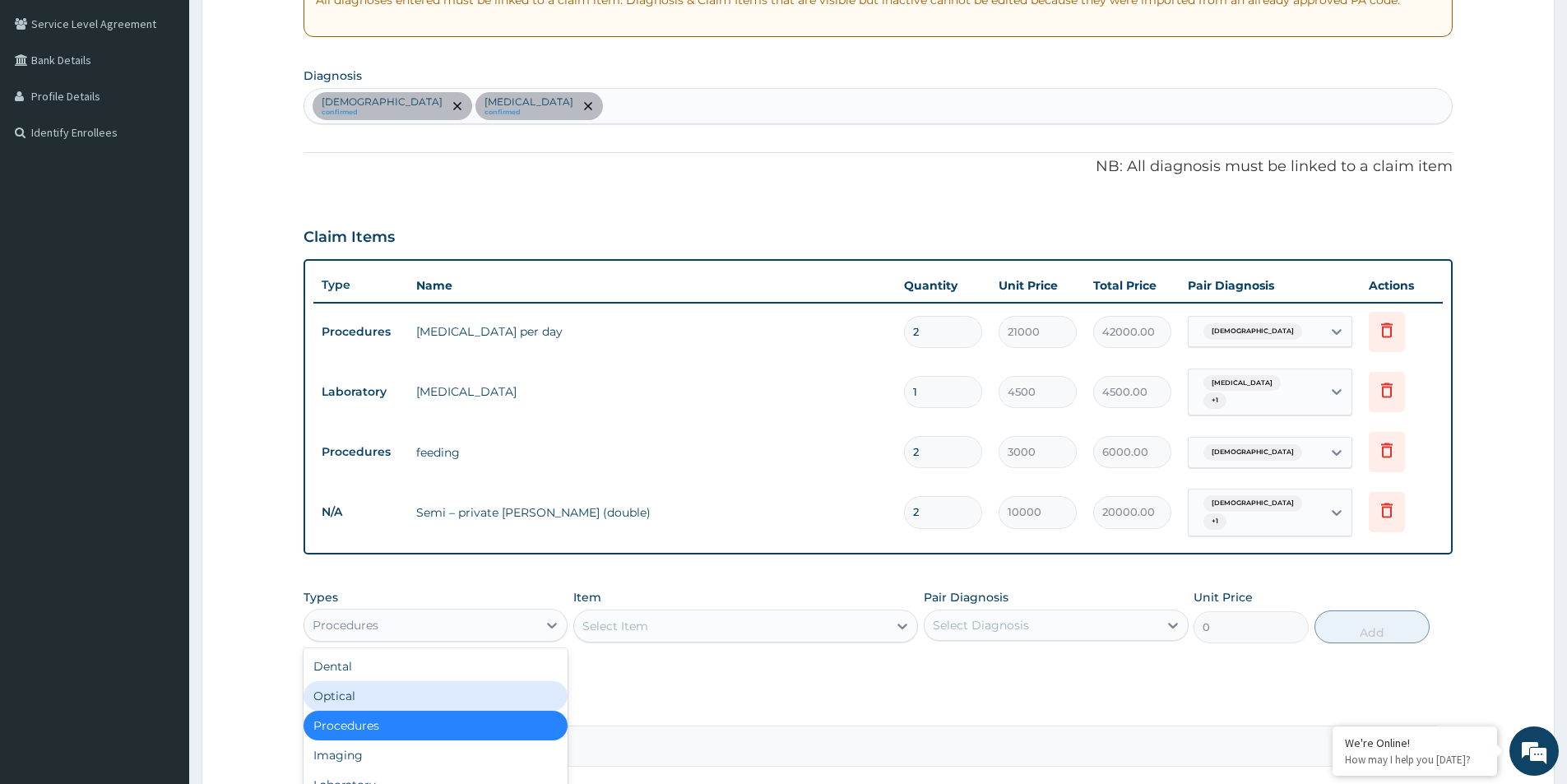
scroll to position [56, 0]
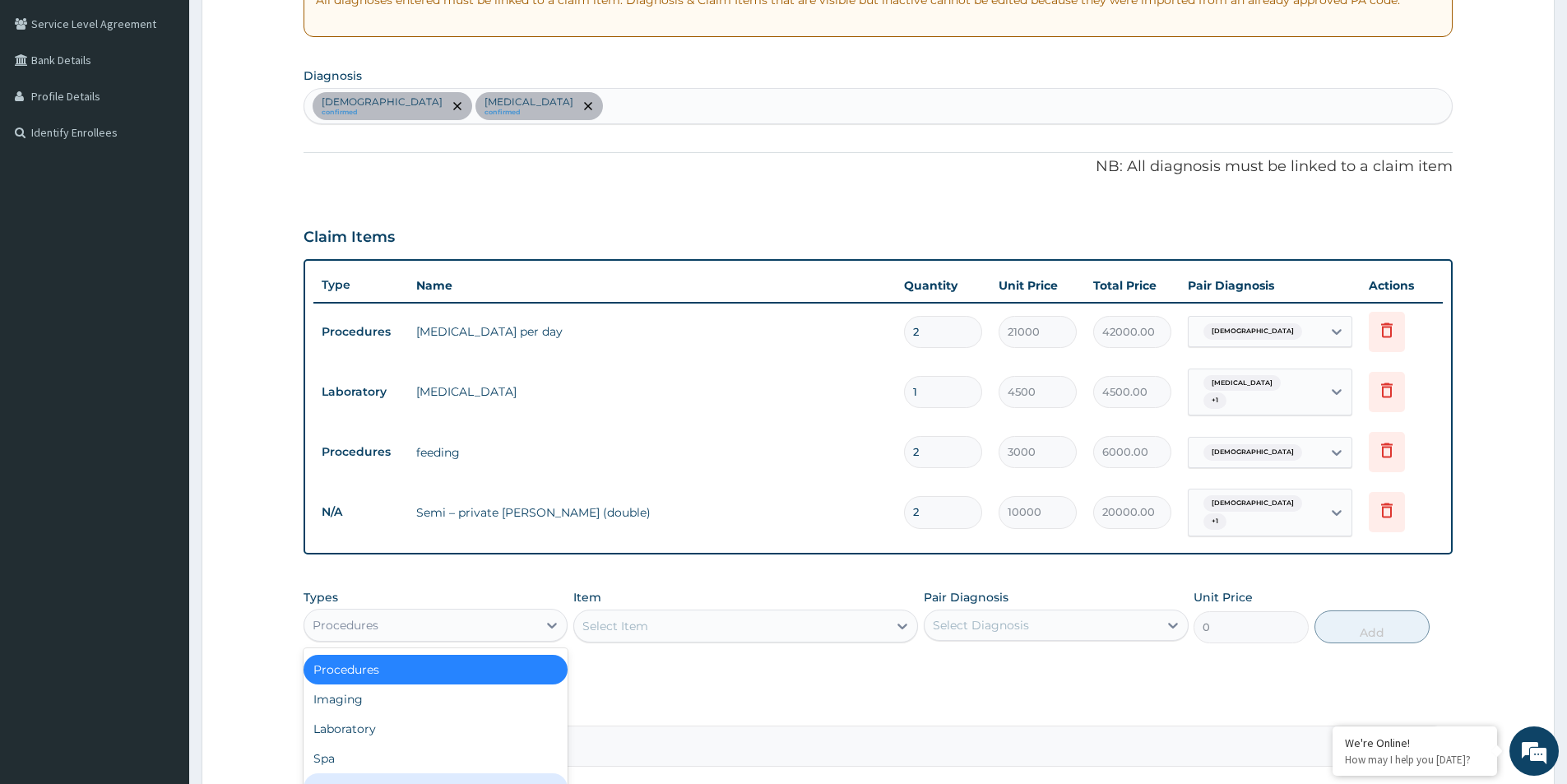
click at [367, 774] on div "Drugs" at bounding box center [435, 787] width 264 height 30
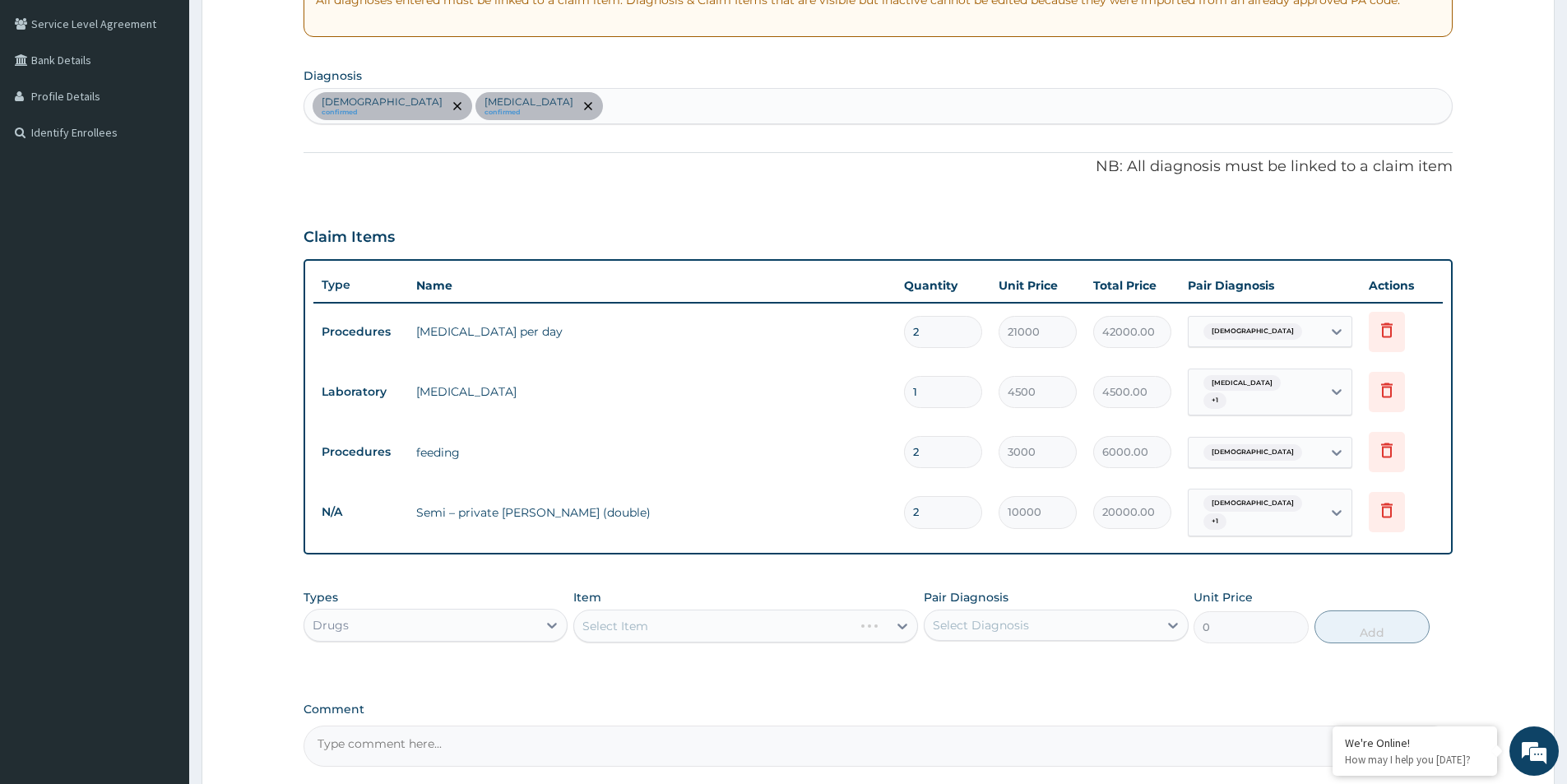
click at [664, 609] on div "Select Item" at bounding box center [746, 626] width 345 height 33
click at [770, 621] on div "Select Item" at bounding box center [731, 626] width 313 height 27
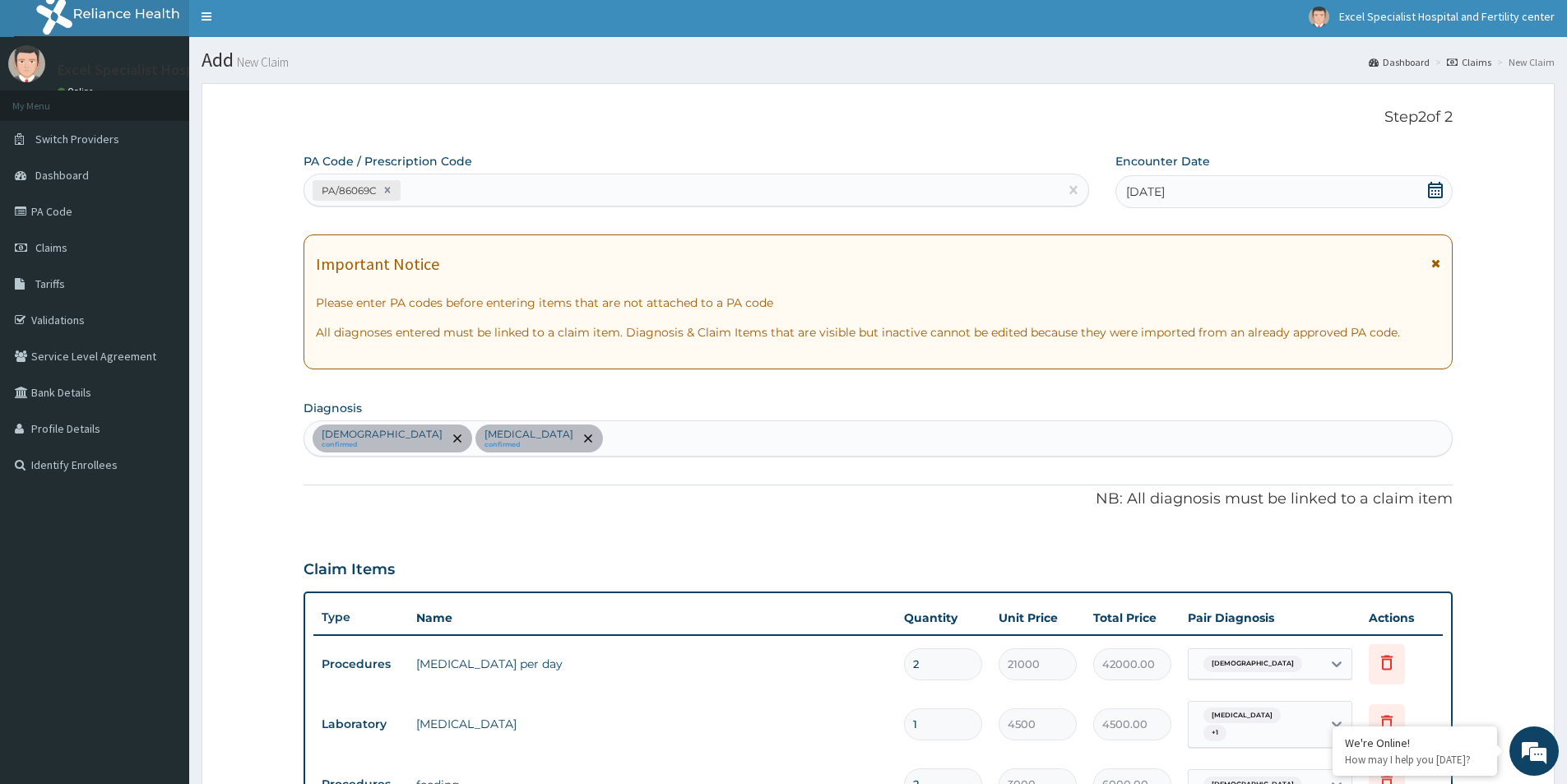
scroll to position [0, 0]
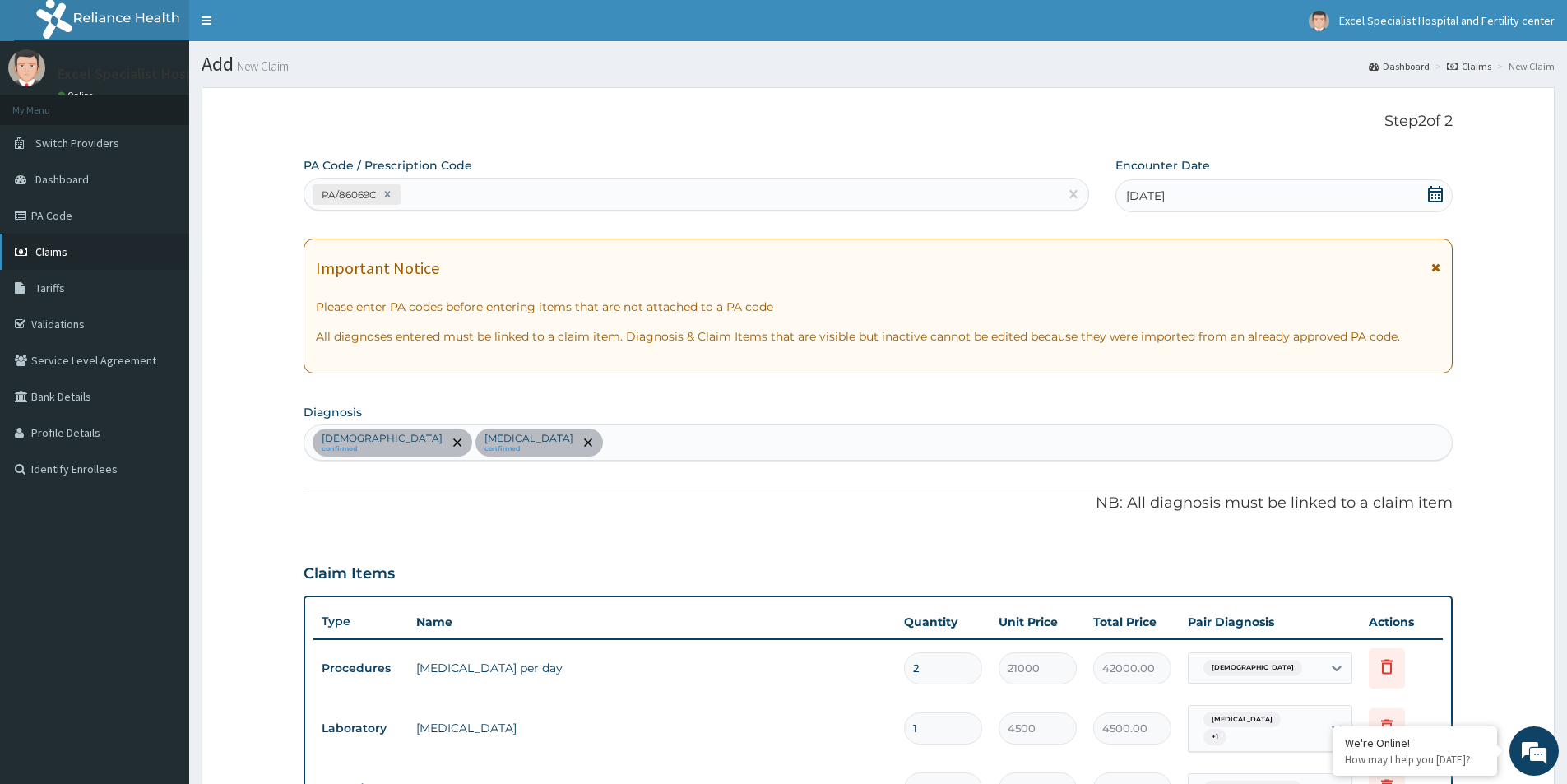
type input "HYDROCO"
click at [57, 247] on span "Claims" at bounding box center [51, 251] width 32 height 15
